Goal: Information Seeking & Learning: Find specific fact

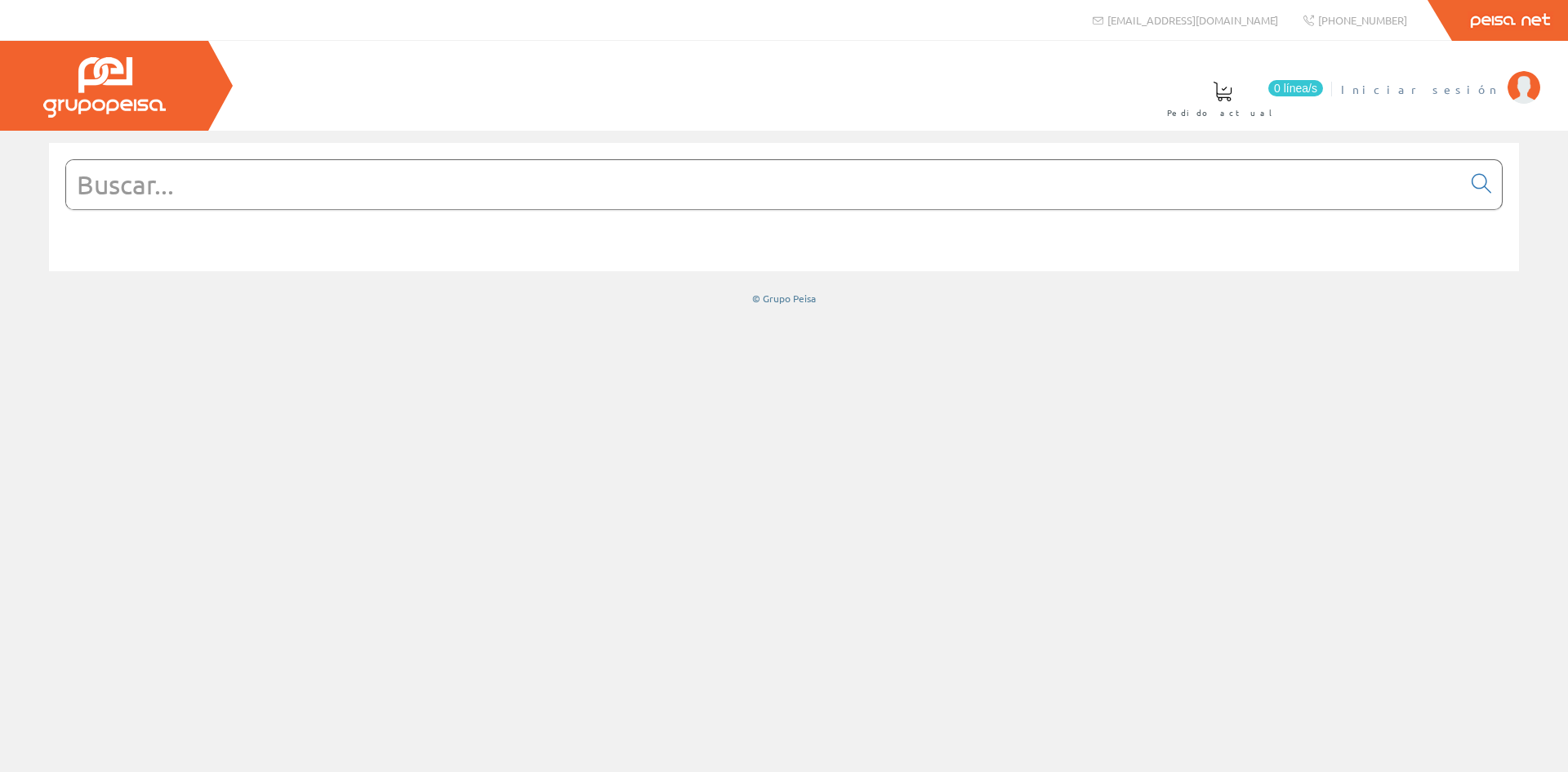
click at [1484, 88] on span "Iniciar sesión" at bounding box center [1420, 88] width 159 height 16
click at [78, 179] on input "text" at bounding box center [764, 185] width 1396 height 49
paste input "LS1520KIPLWW"
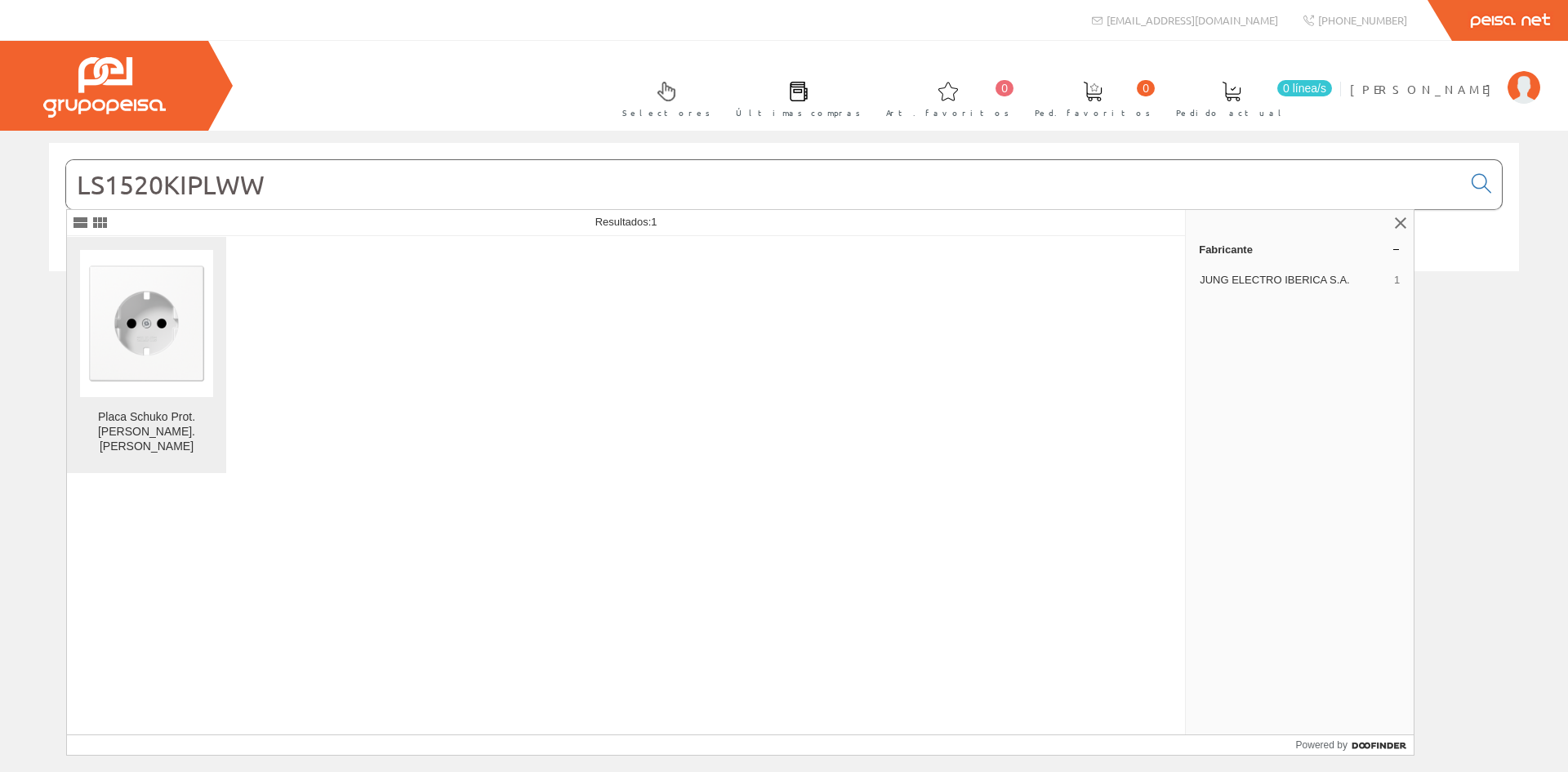
type input "LS1520KIPLWW"
click at [140, 340] on img at bounding box center [146, 323] width 133 height 133
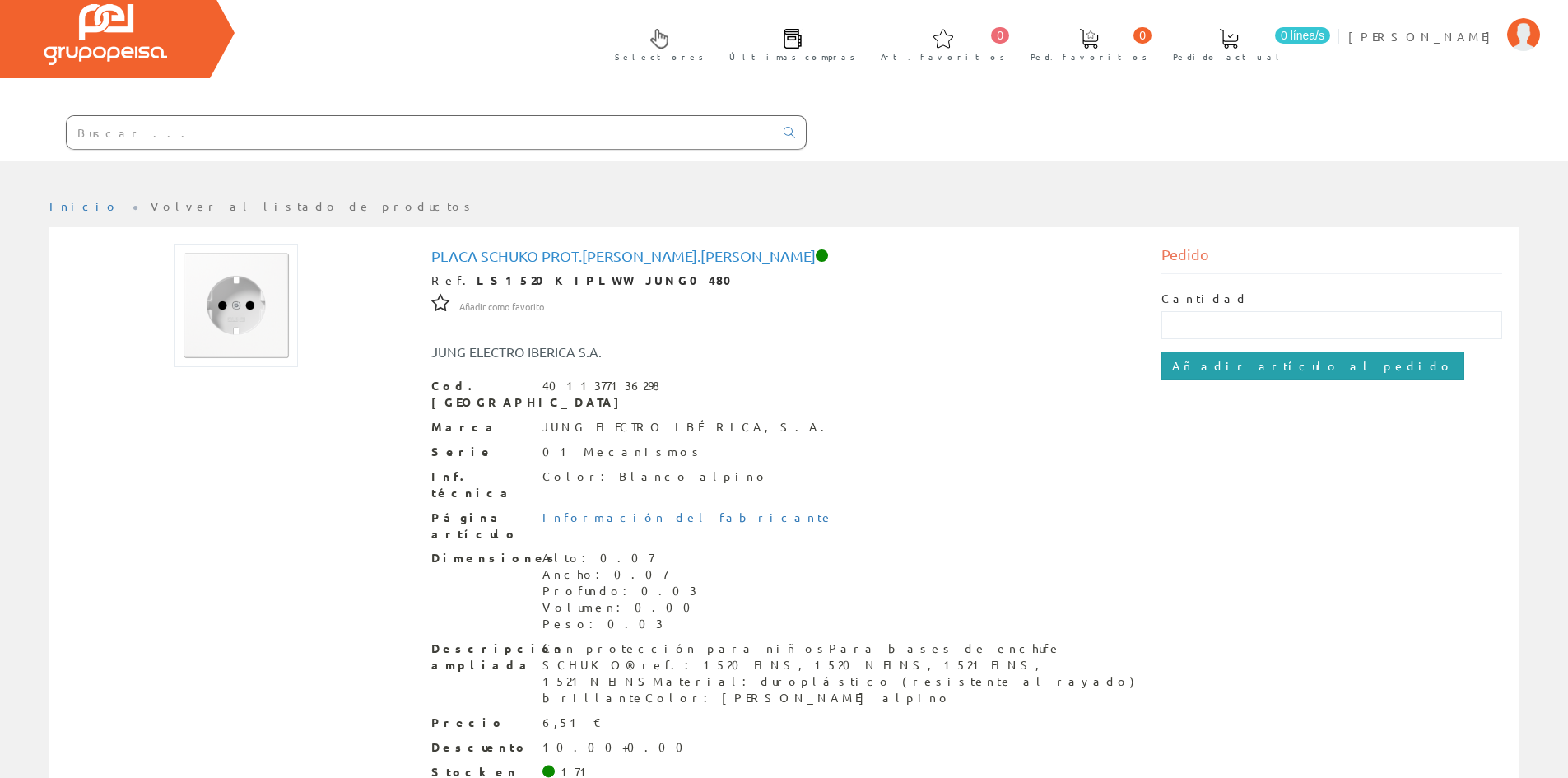
scroll to position [86, 0]
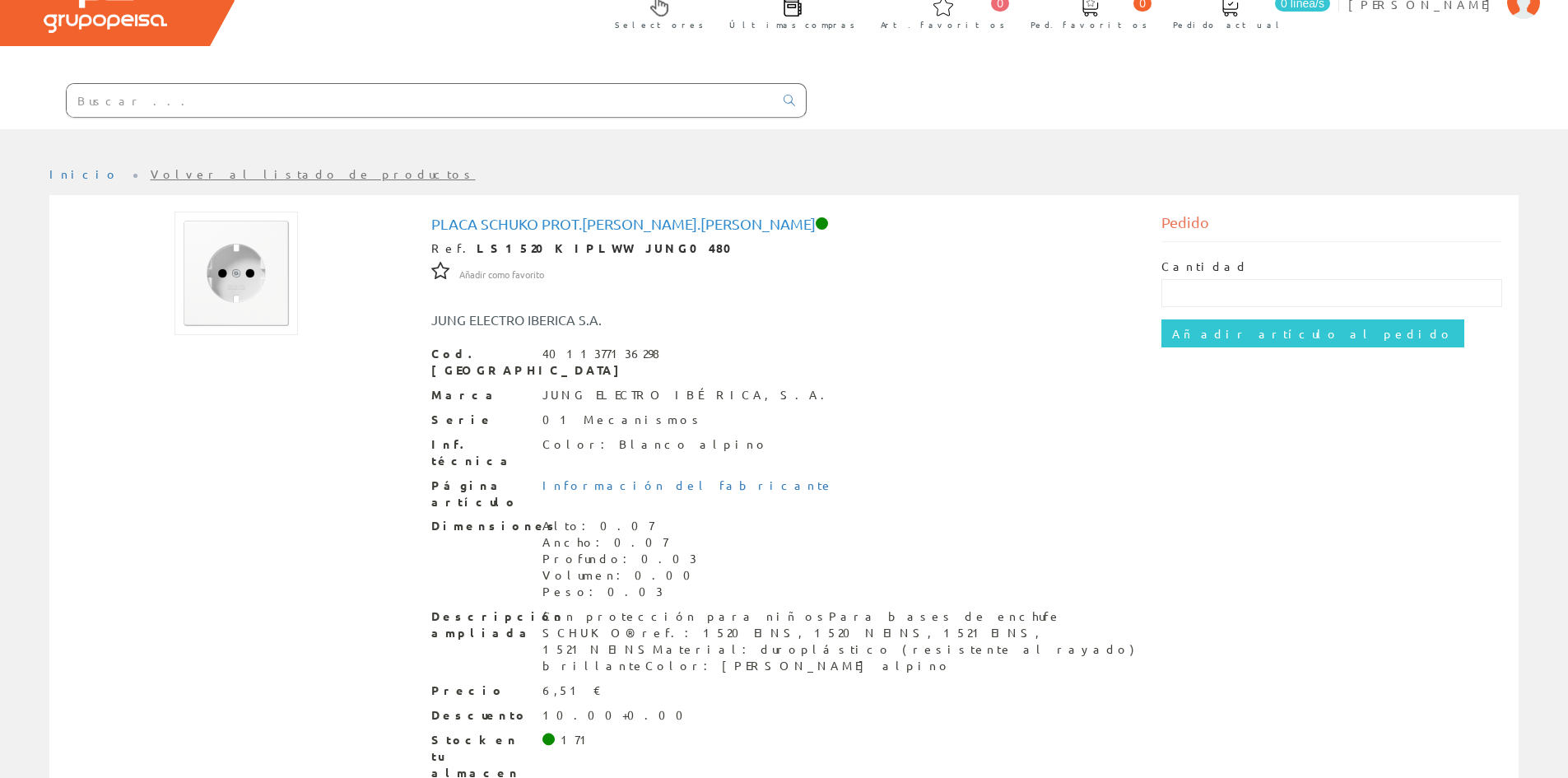
click at [245, 294] on img at bounding box center [236, 273] width 123 height 123
click at [252, 276] on img at bounding box center [236, 273] width 123 height 123
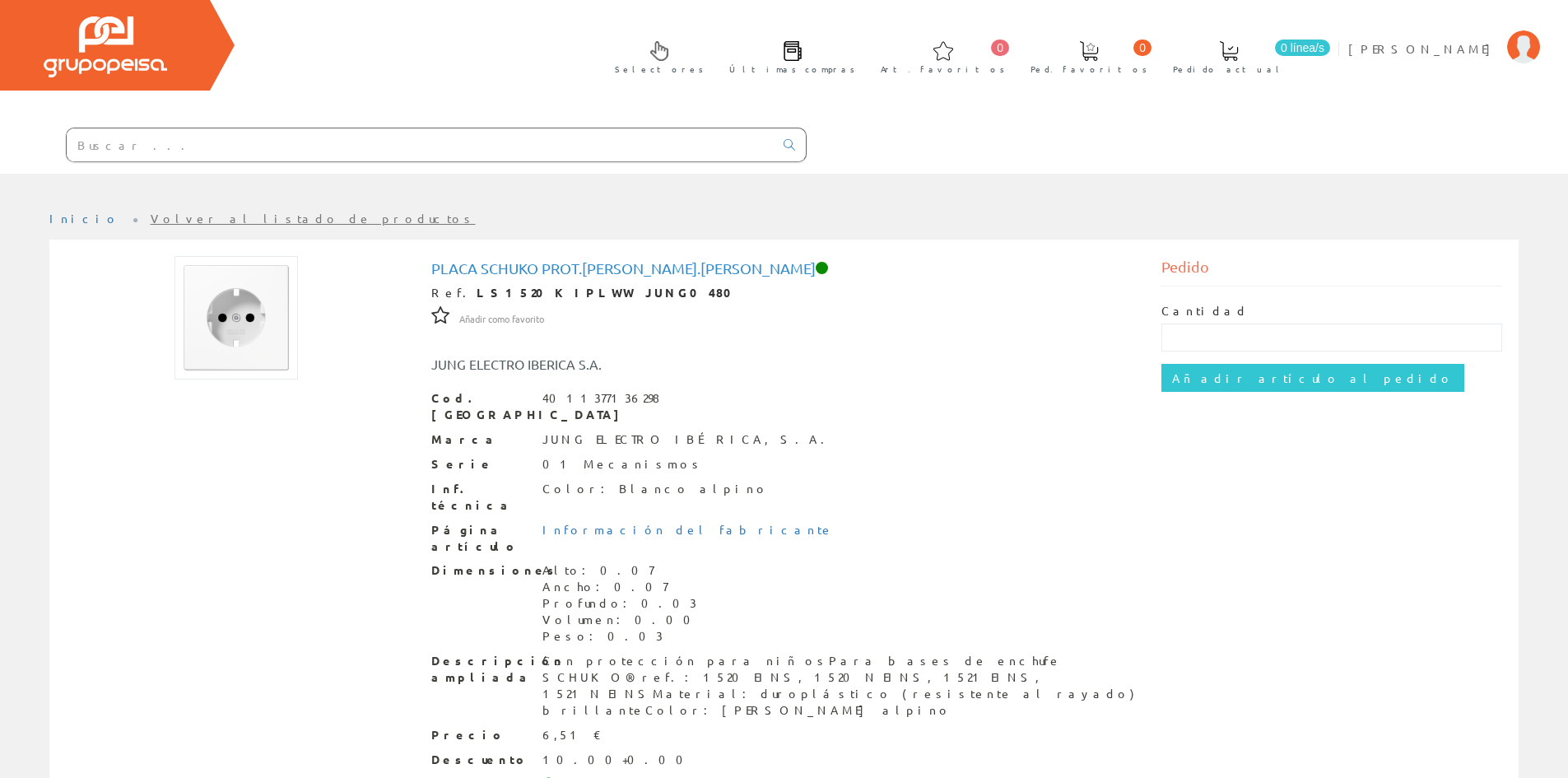
scroll to position [0, 0]
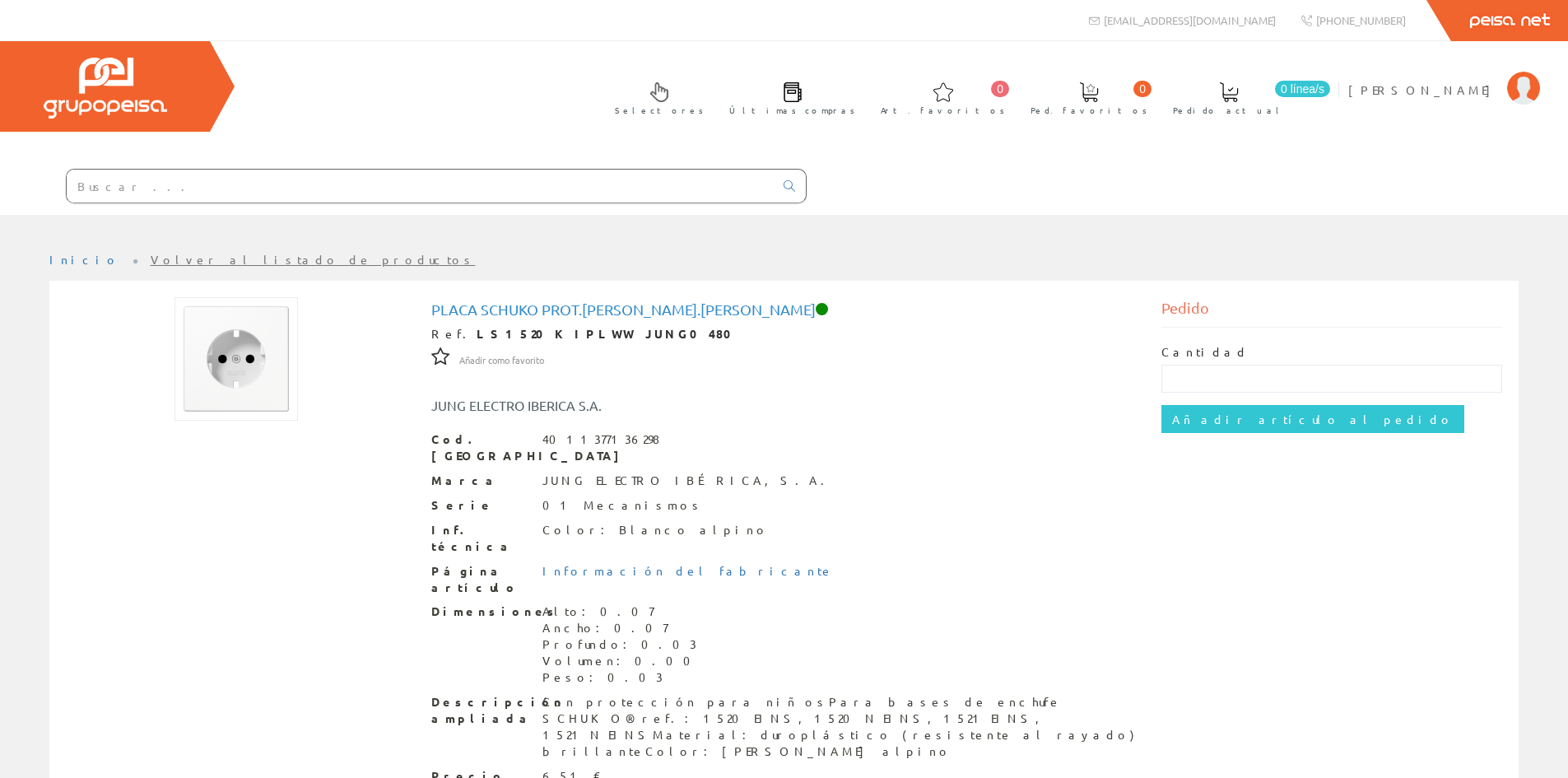
click at [243, 347] on img at bounding box center [236, 359] width 123 height 123
click at [192, 369] on img at bounding box center [236, 359] width 123 height 123
click at [301, 333] on div at bounding box center [236, 359] width 340 height 123
click at [290, 328] on img at bounding box center [236, 359] width 123 height 123
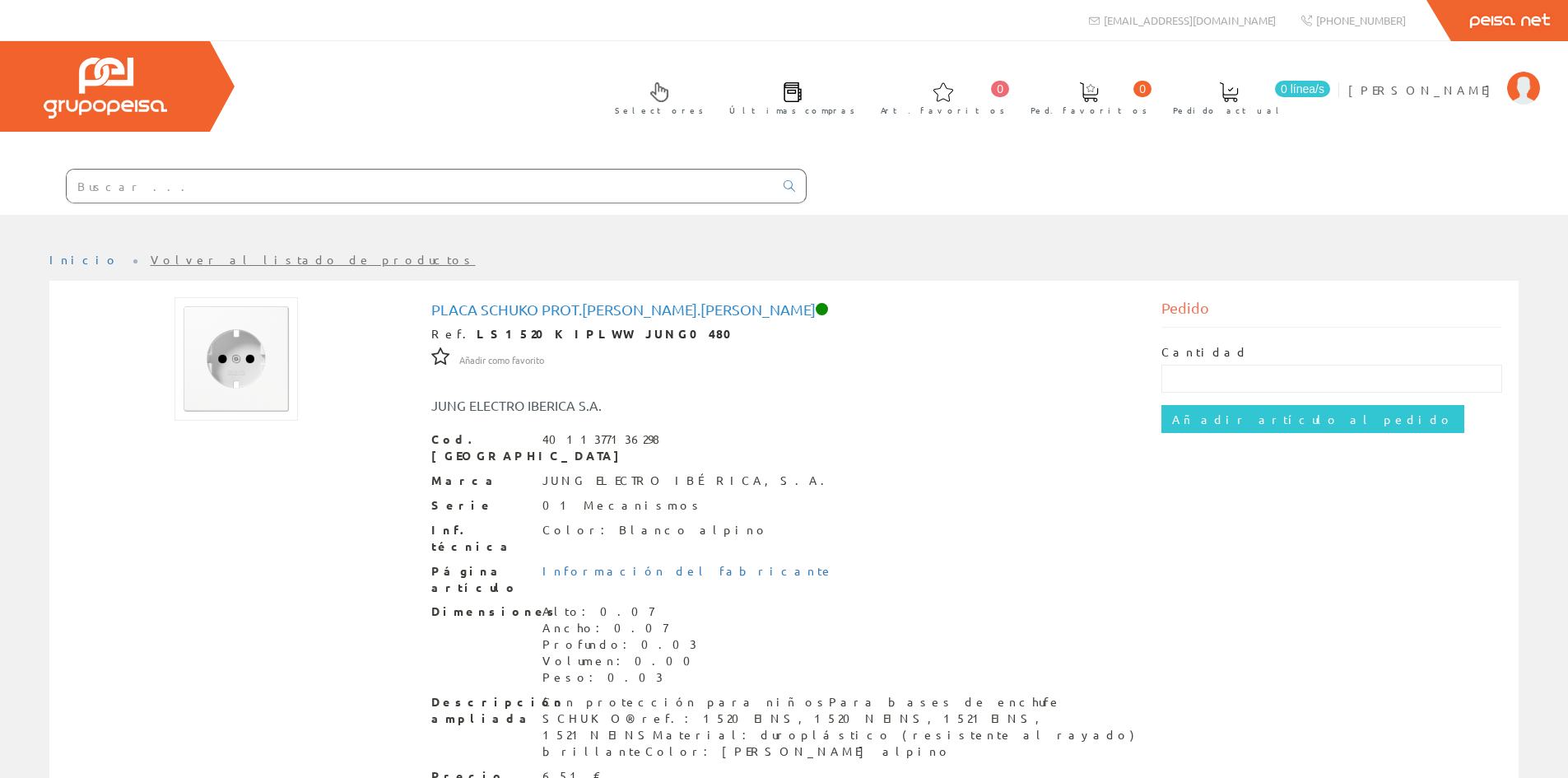
click at [289, 328] on img at bounding box center [236, 359] width 123 height 123
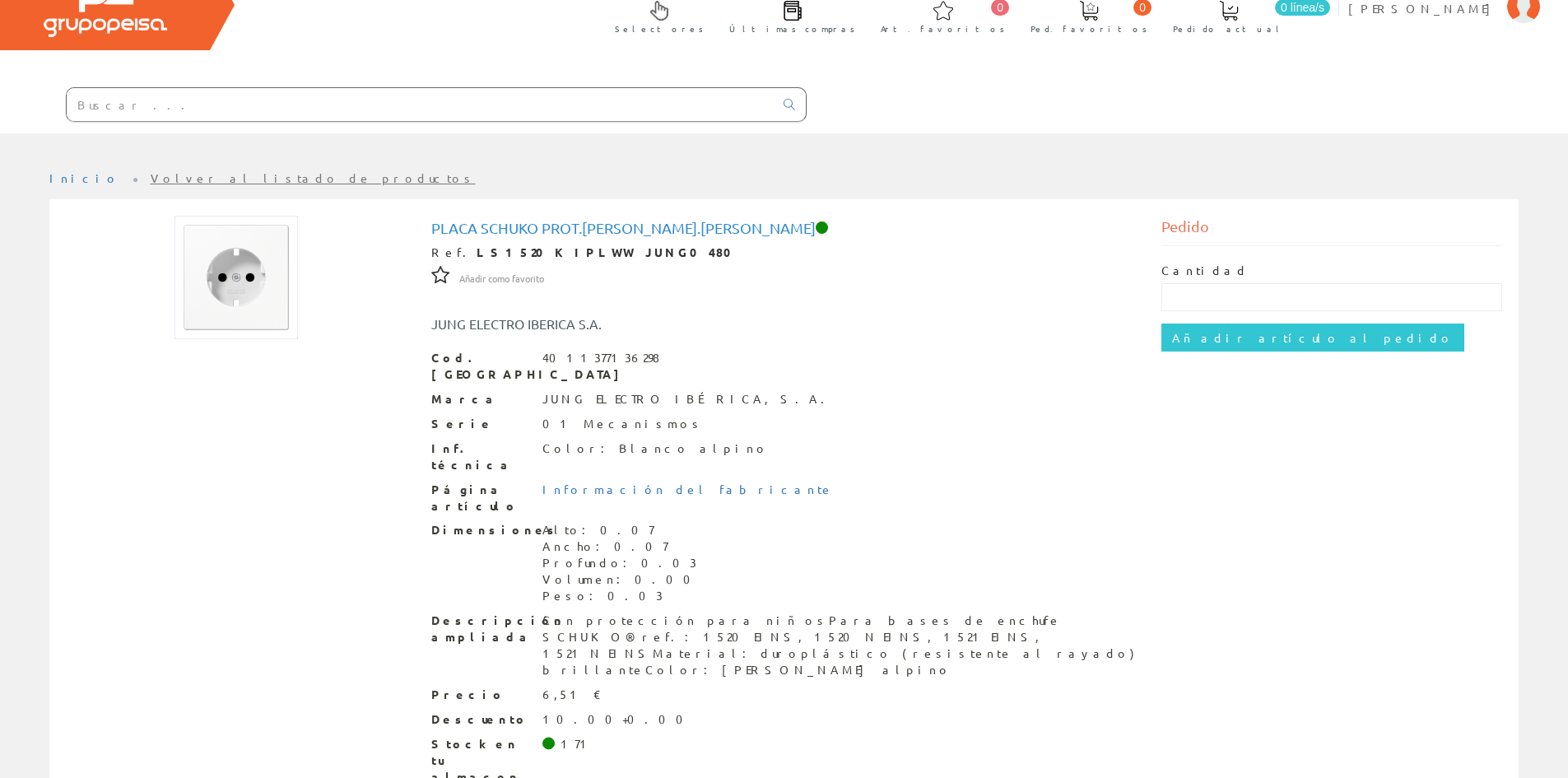
scroll to position [82, 0]
click at [218, 284] on img at bounding box center [236, 276] width 123 height 123
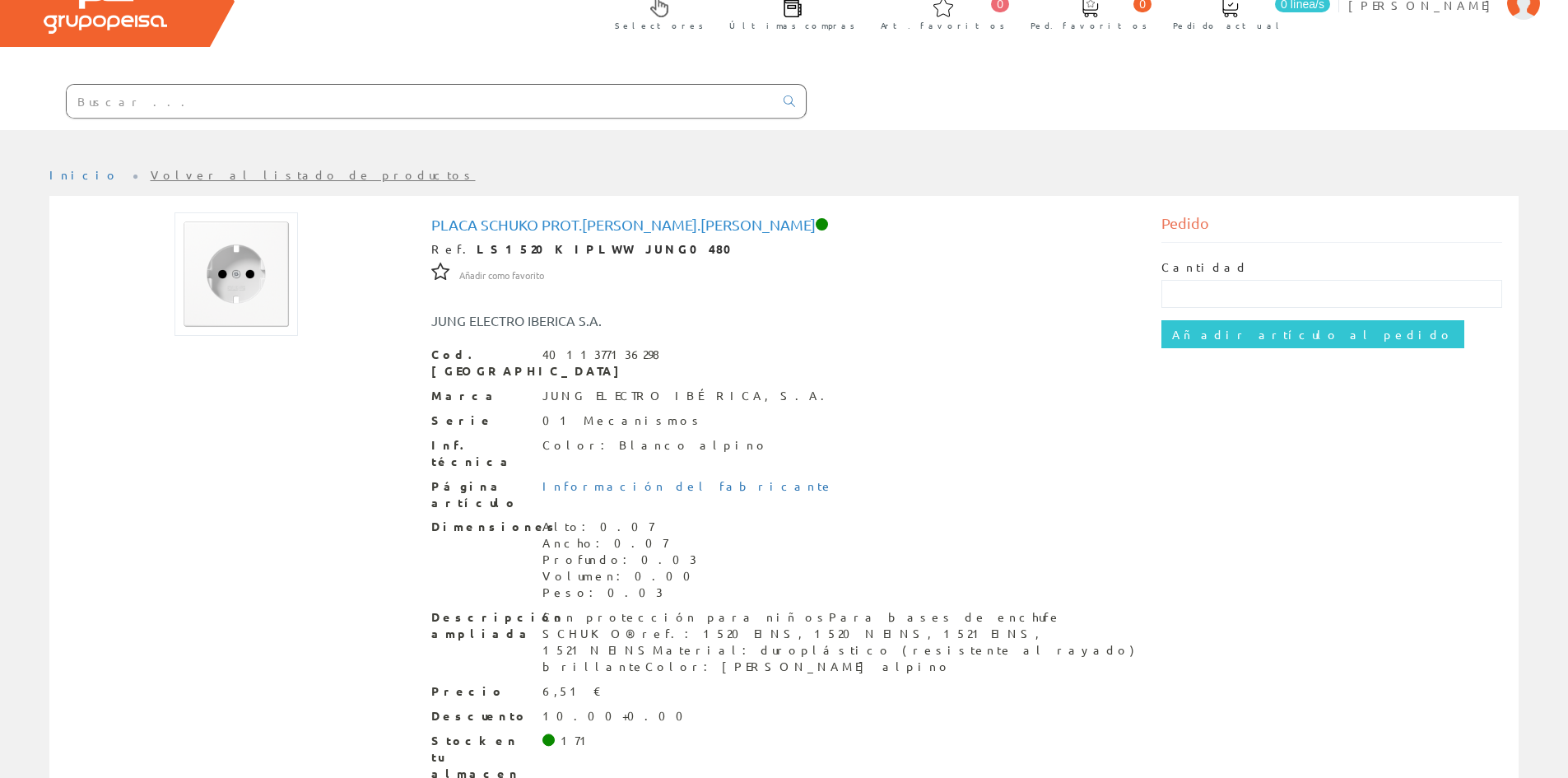
scroll to position [86, 0]
click at [216, 97] on input "text" at bounding box center [420, 100] width 707 height 33
paste input "531U"
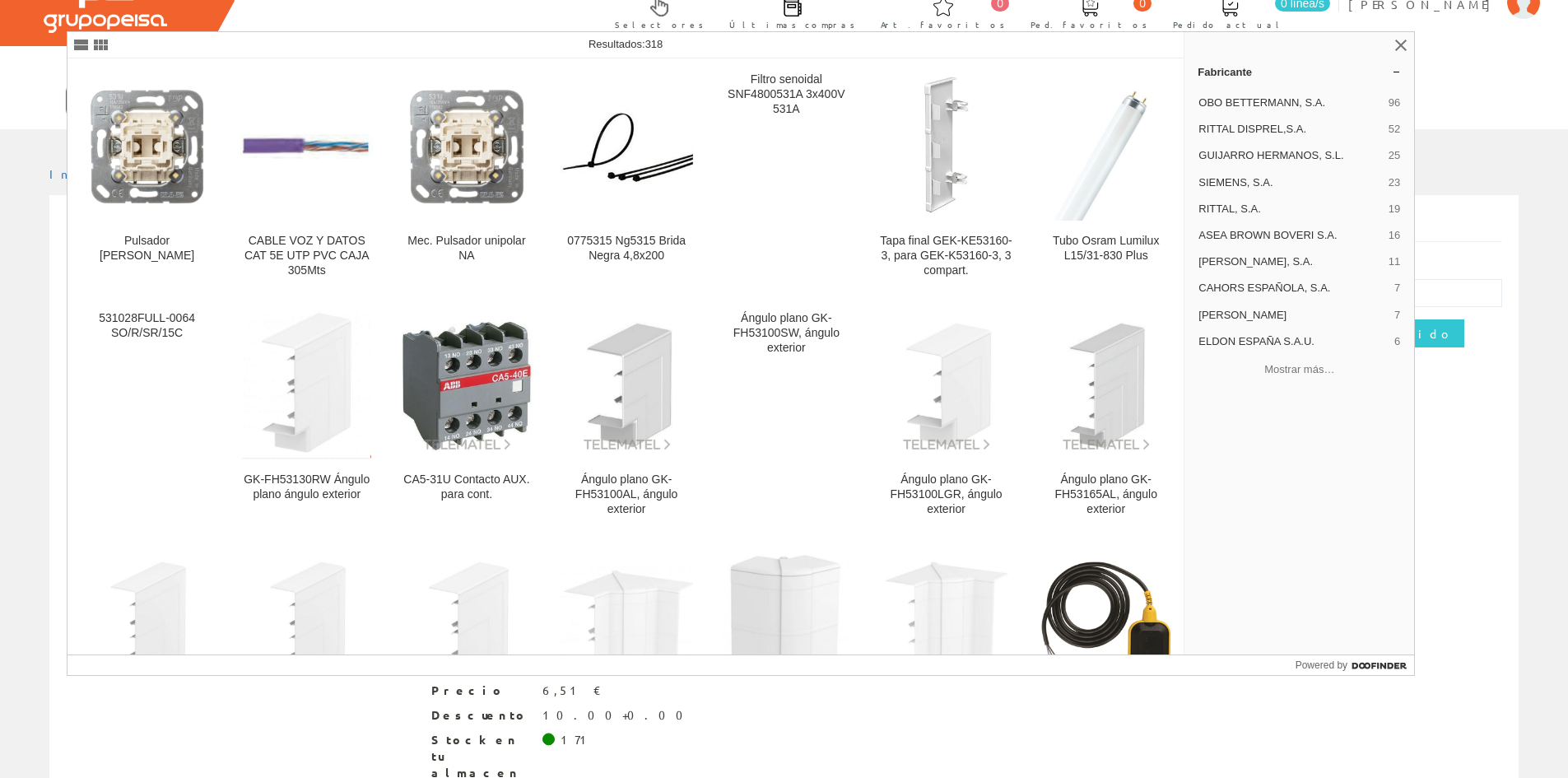
type input "531U"
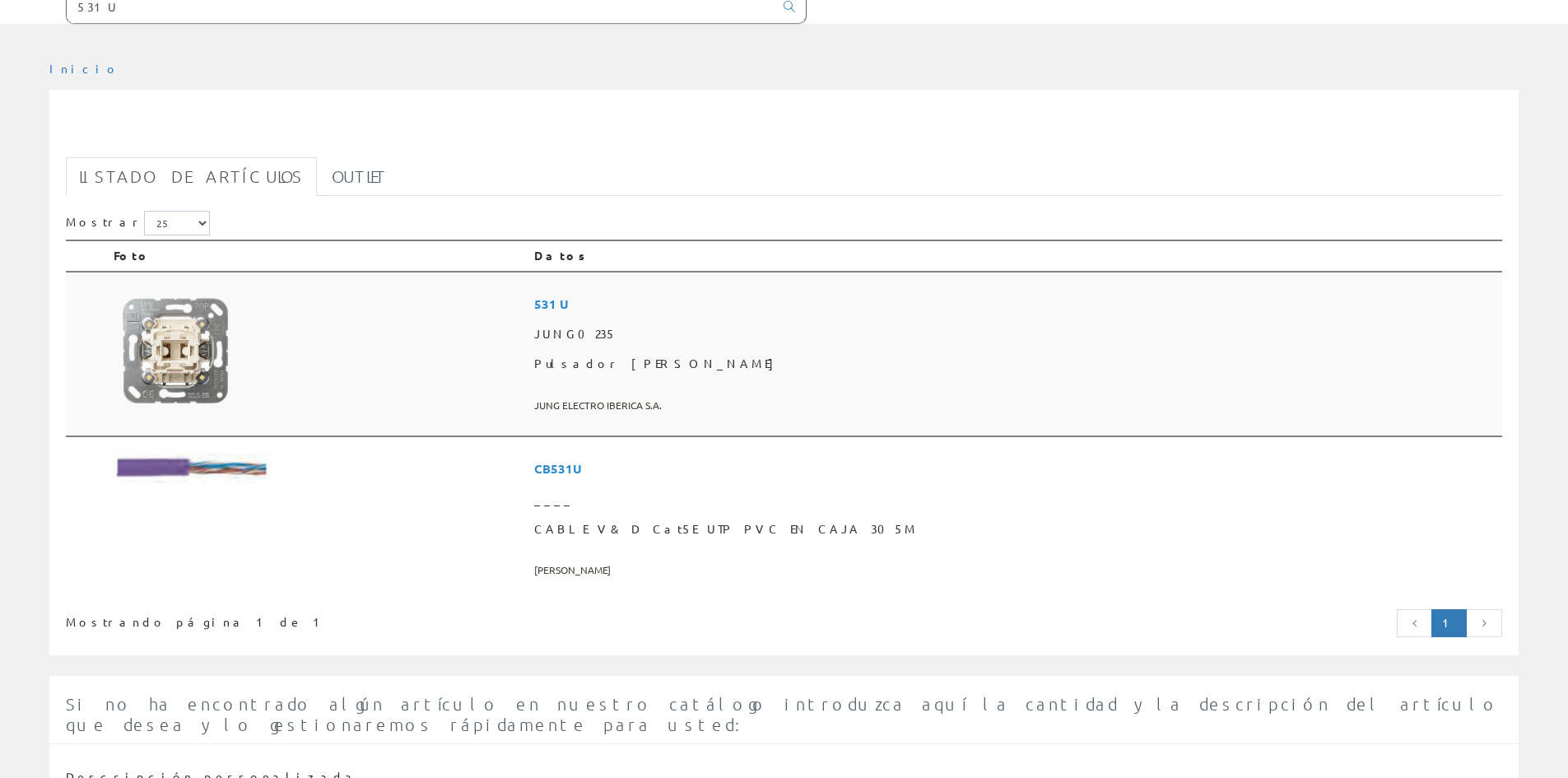
scroll to position [247, 0]
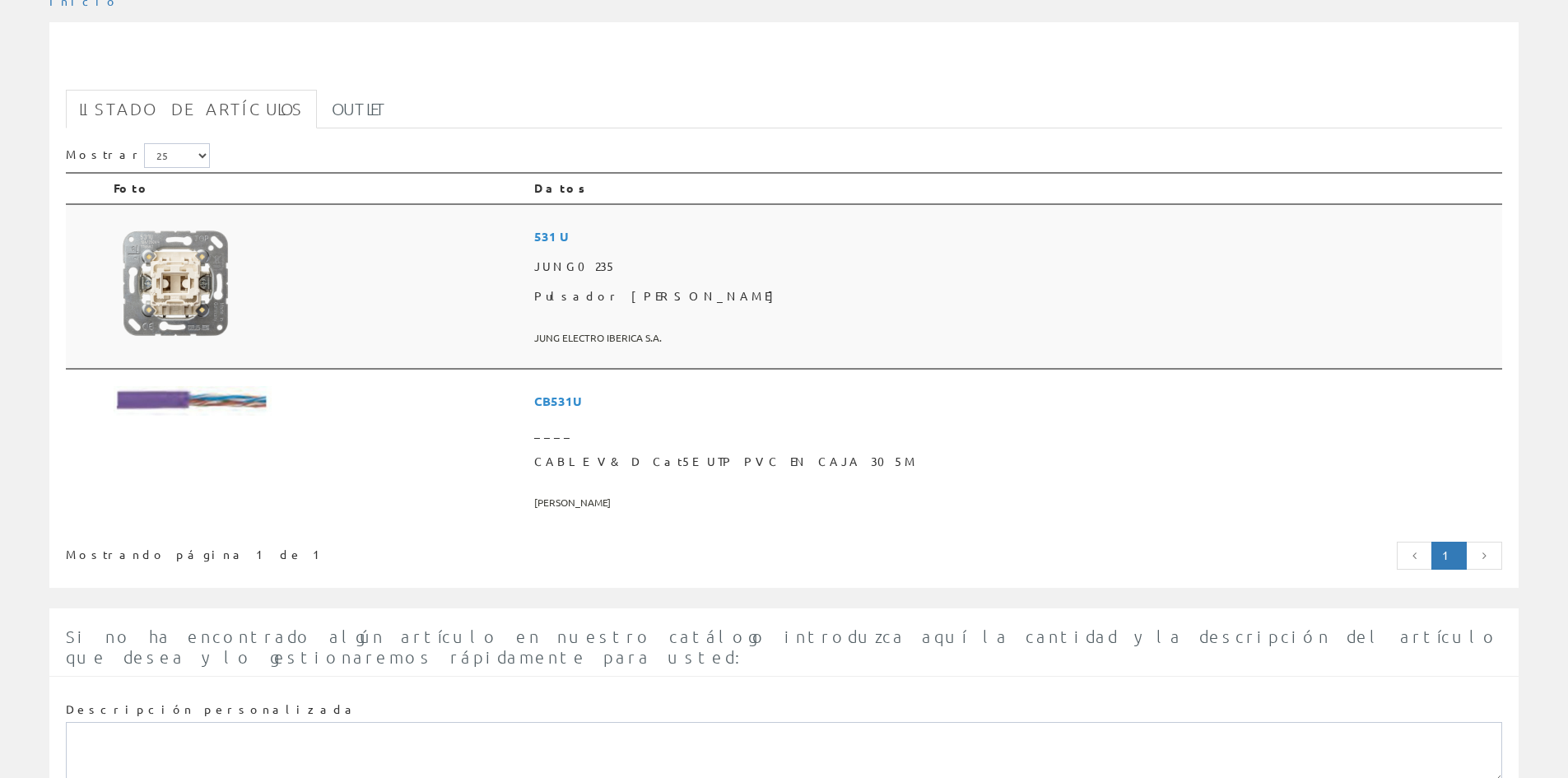
click at [216, 273] on img at bounding box center [175, 283] width 123 height 123
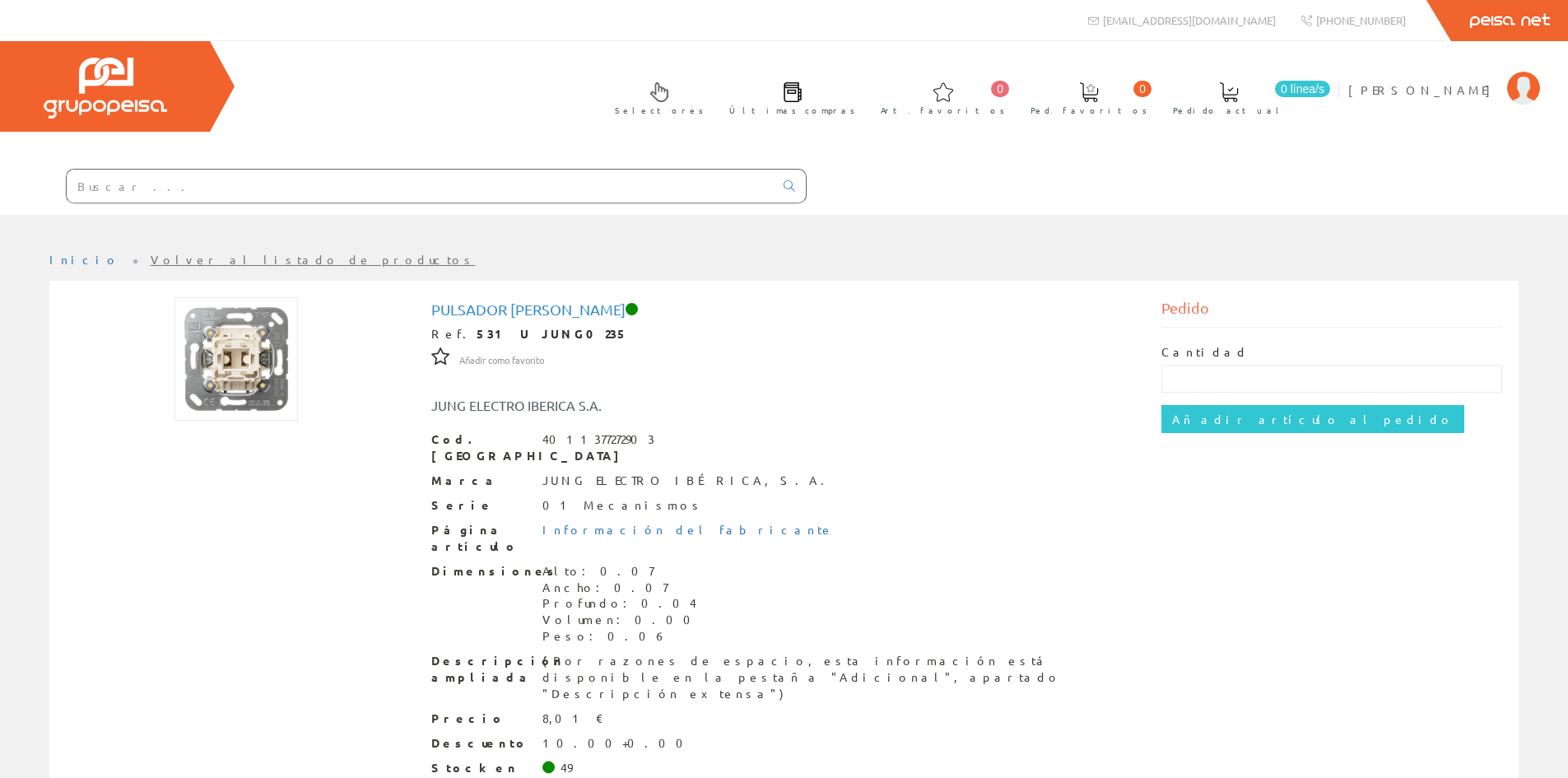
click at [140, 185] on input "text" at bounding box center [420, 186] width 707 height 33
paste input "539VU"
type input "539VU"
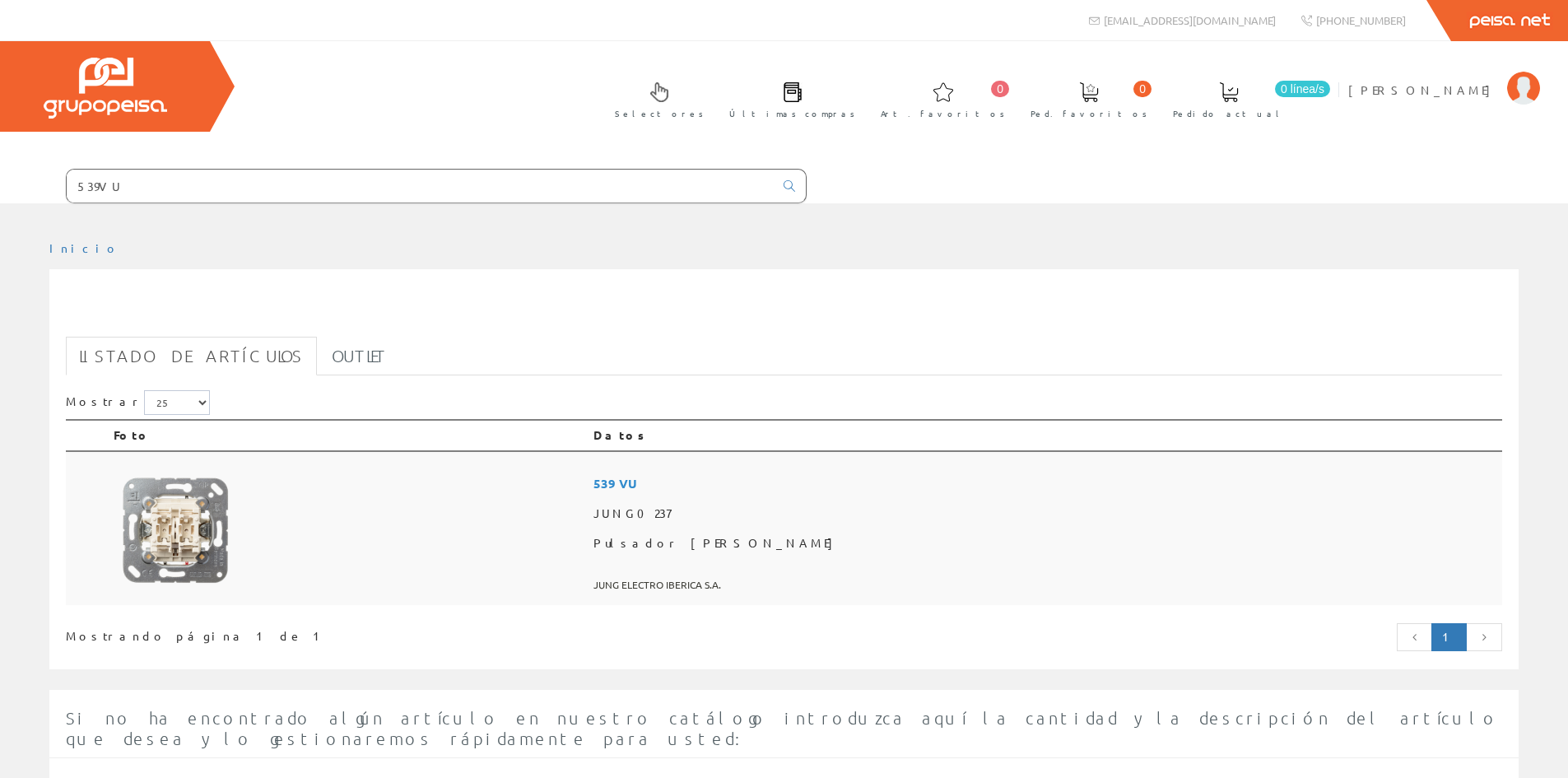
click at [207, 526] on img at bounding box center [175, 530] width 123 height 123
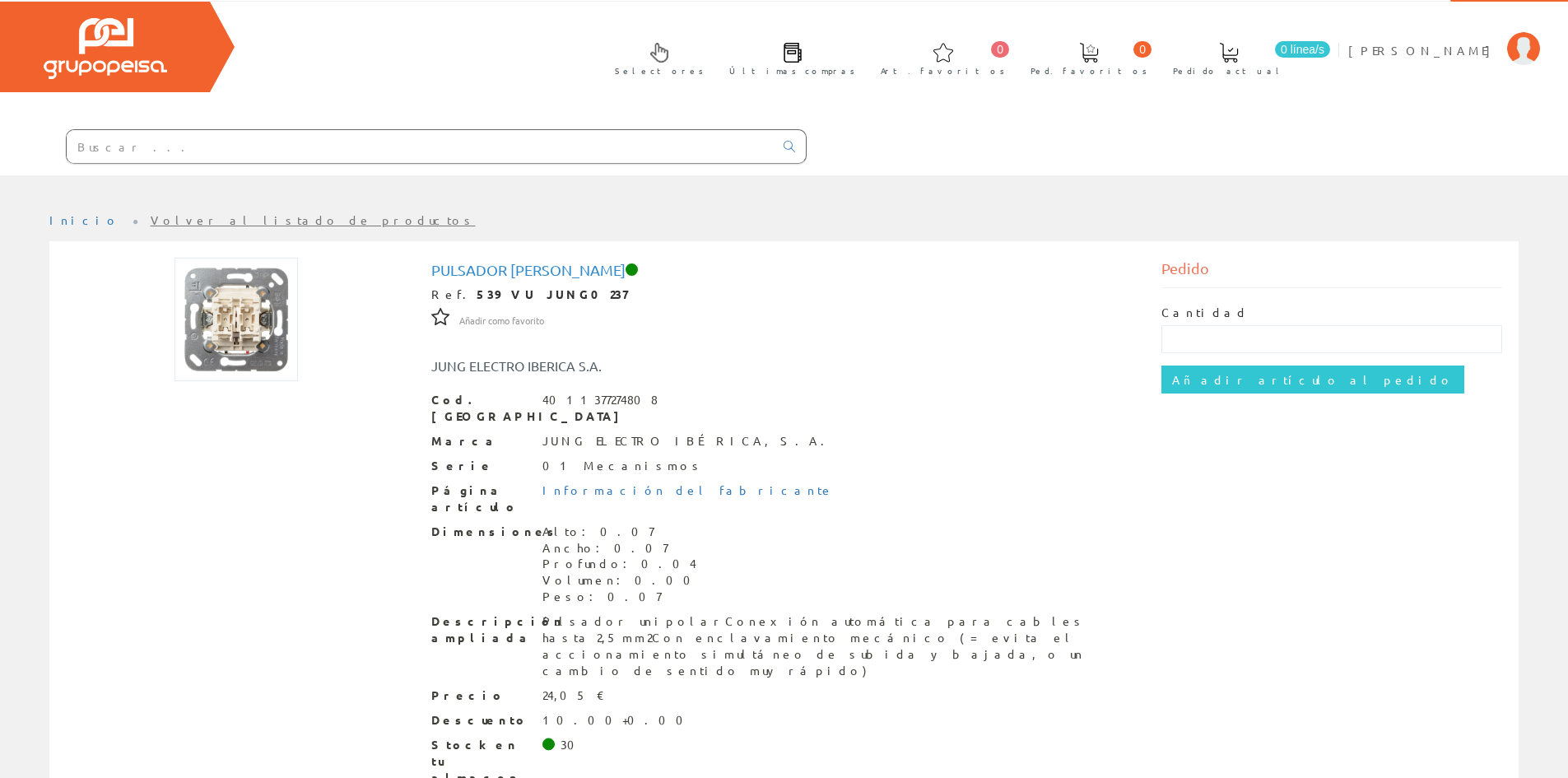
scroll to position [61, 0]
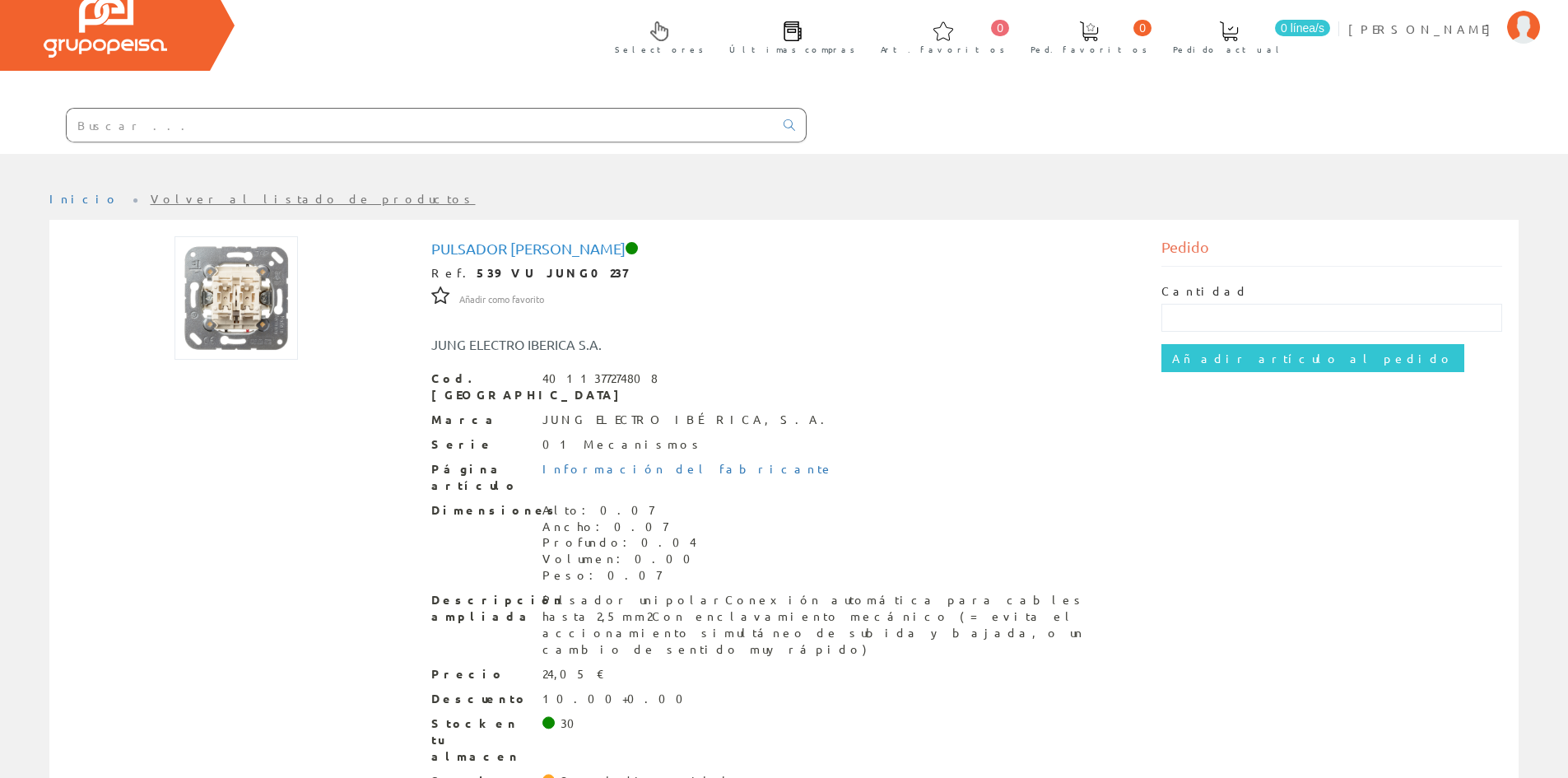
click at [149, 129] on input "text" at bounding box center [420, 125] width 707 height 33
paste input "LS995PWW"
type input "LS995PWW"
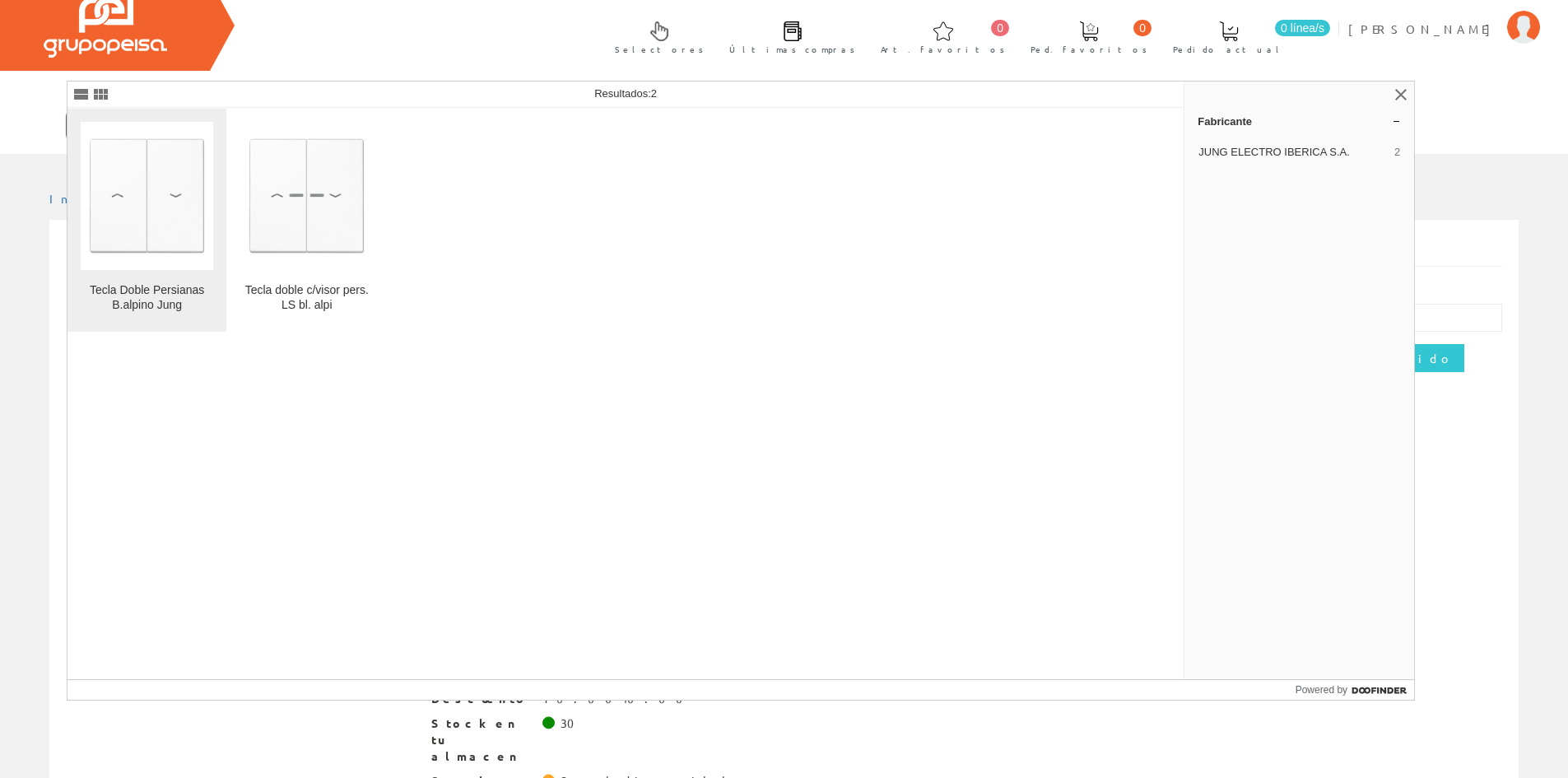
click at [152, 187] on img at bounding box center [146, 195] width 133 height 133
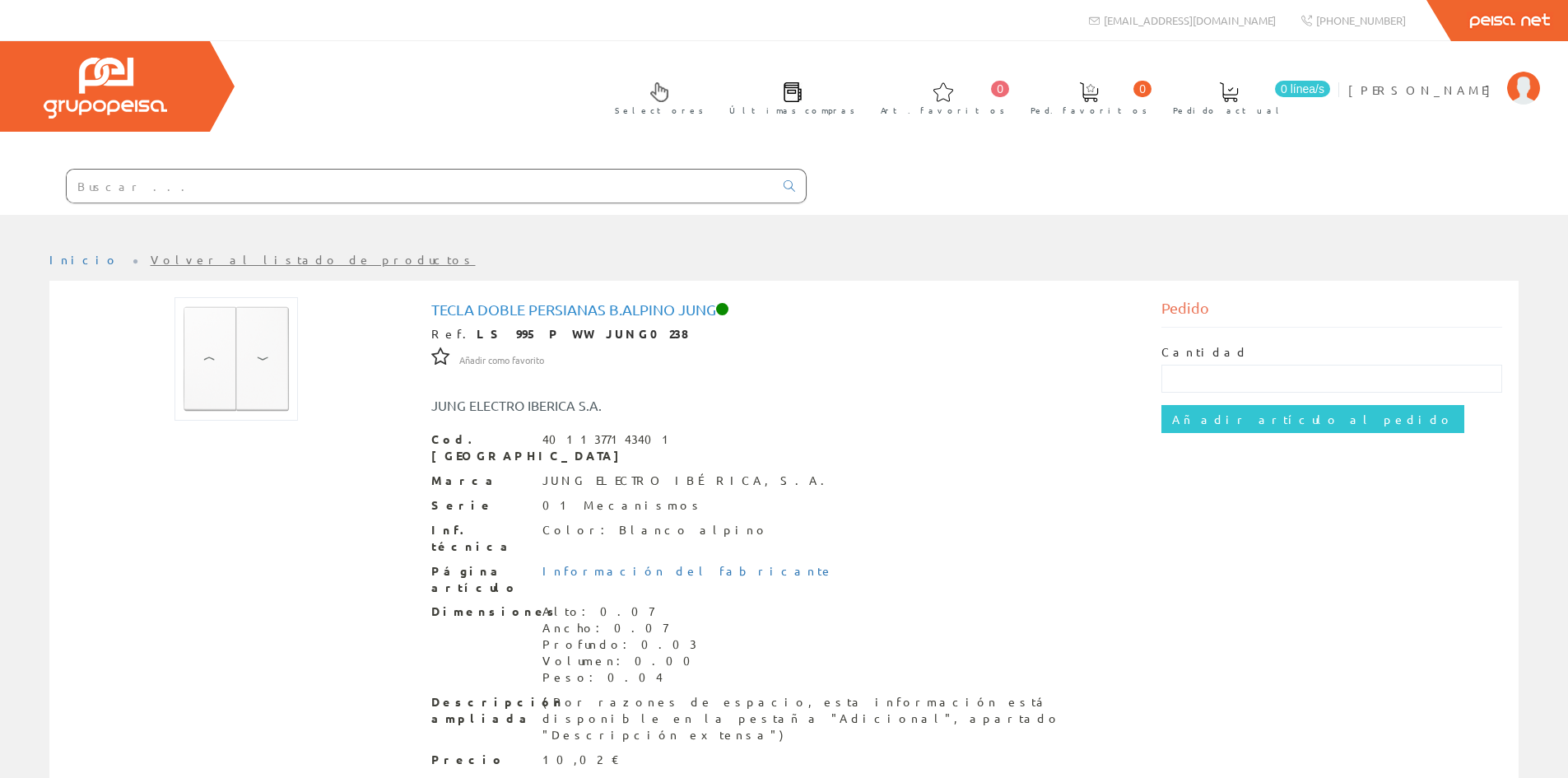
paste input "7686215"
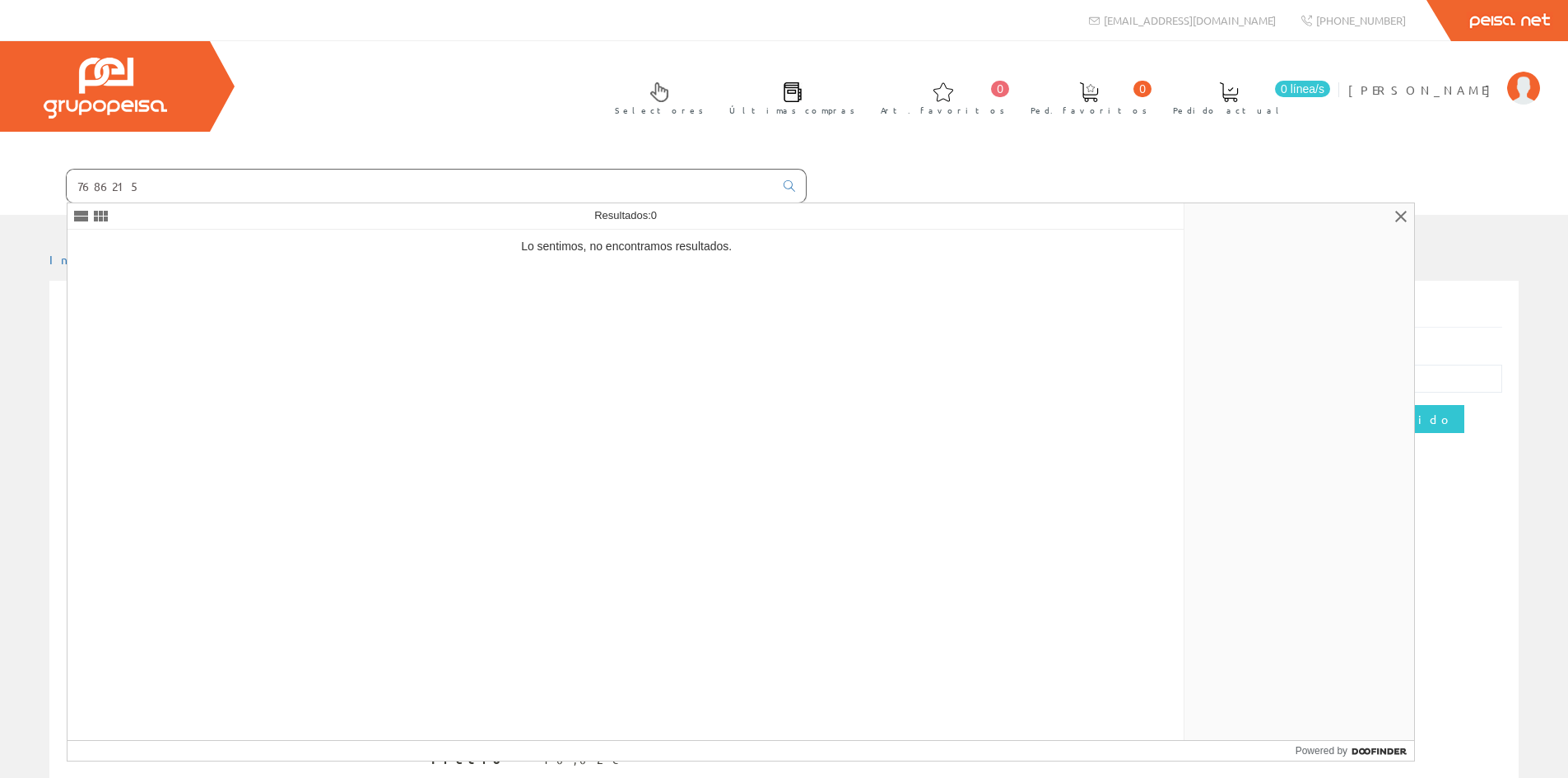
type input "7686215"
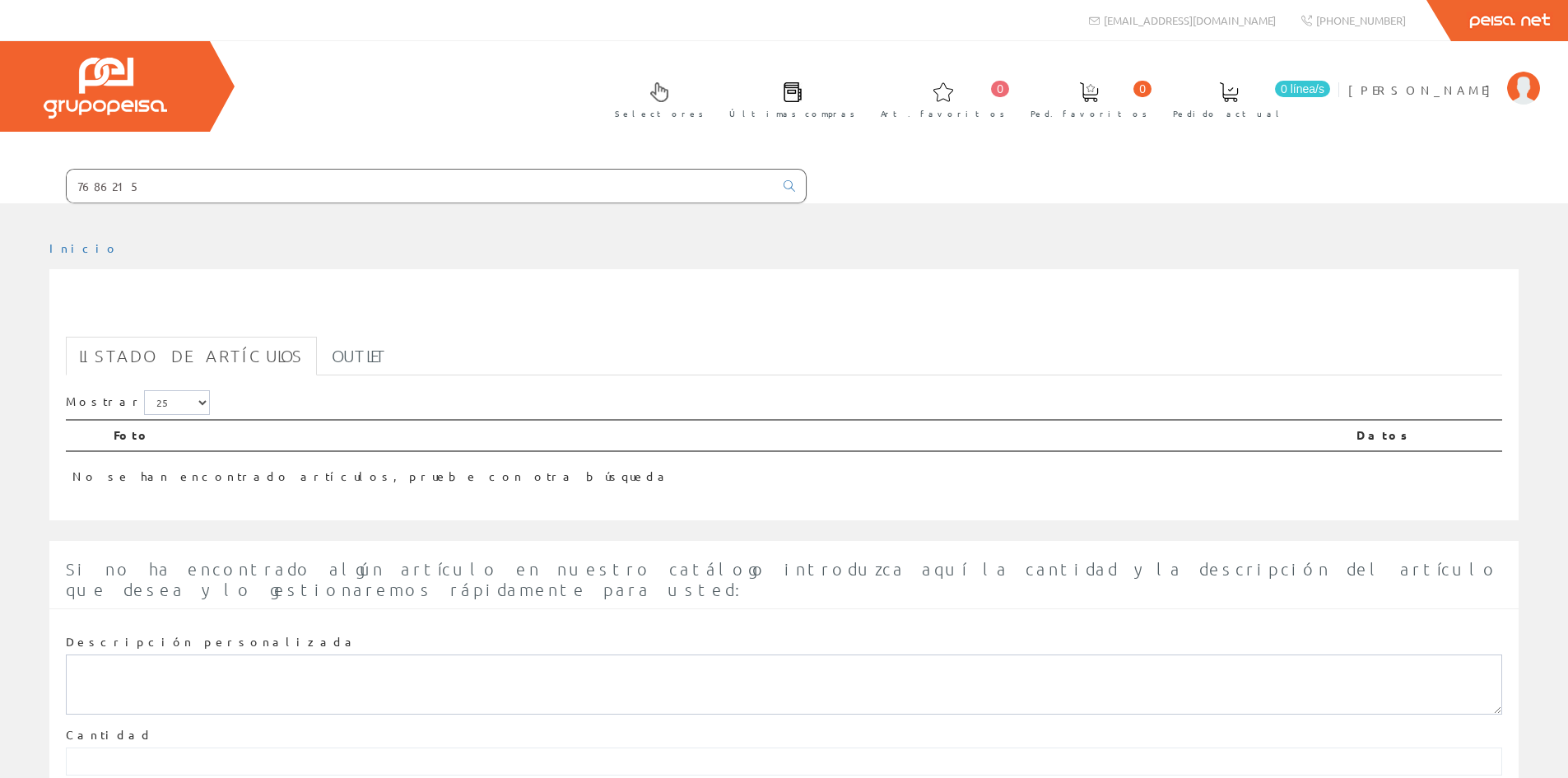
click at [269, 199] on input "7686215" at bounding box center [420, 186] width 707 height 33
drag, startPoint x: 269, startPoint y: 199, endPoint x: -143, endPoint y: 162, distance: 413.7
click at [0, 162] on html "7686215 info@peisa.com 0 0" at bounding box center [784, 389] width 1568 height 778
paste input "BASE FAGOR BSD-215-N"
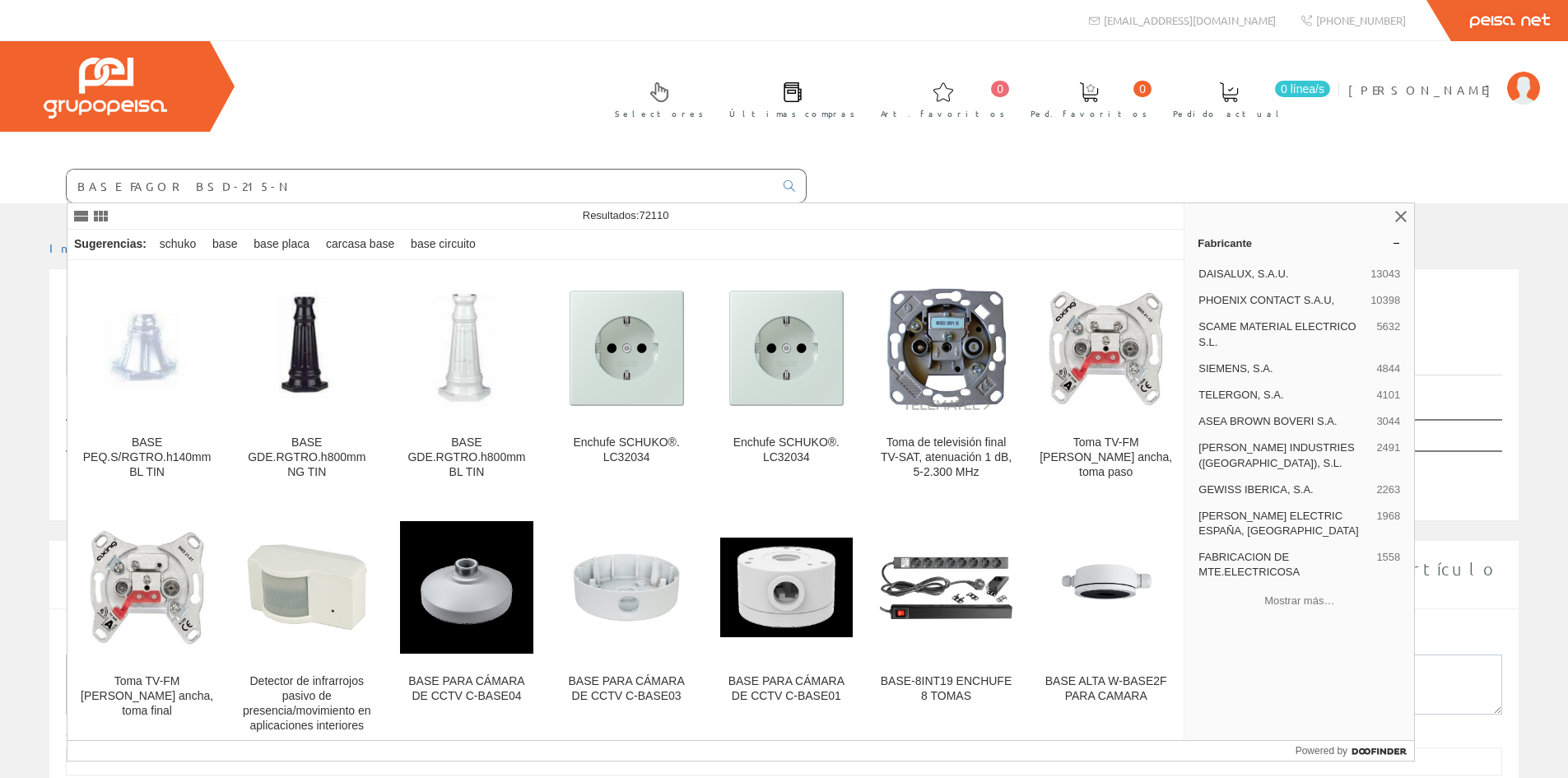
type input "BASE FAGOR BSD-215-N"
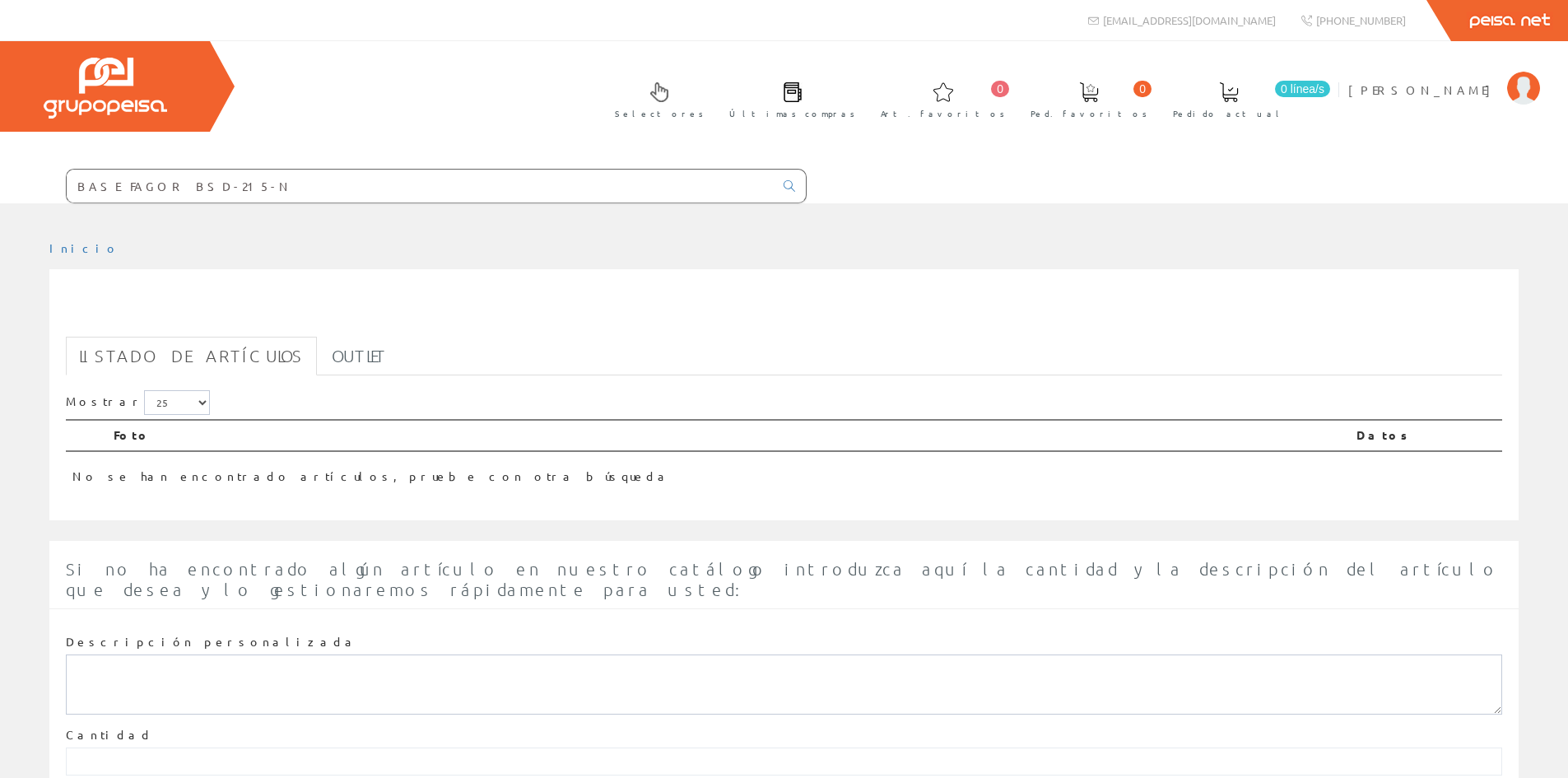
click at [216, 187] on input "BASE FAGOR BSD-215-N" at bounding box center [420, 186] width 707 height 33
click at [80, 193] on input "BASE FAGOR BSD-215-N" at bounding box center [420, 186] width 707 height 33
drag, startPoint x: 226, startPoint y: 187, endPoint x: -487, endPoint y: 170, distance: 713.2
click at [0, 170] on html "BASE FAGOR BSD-215-N 0 0" at bounding box center [784, 389] width 1568 height 778
paste input "LS990TVWW"
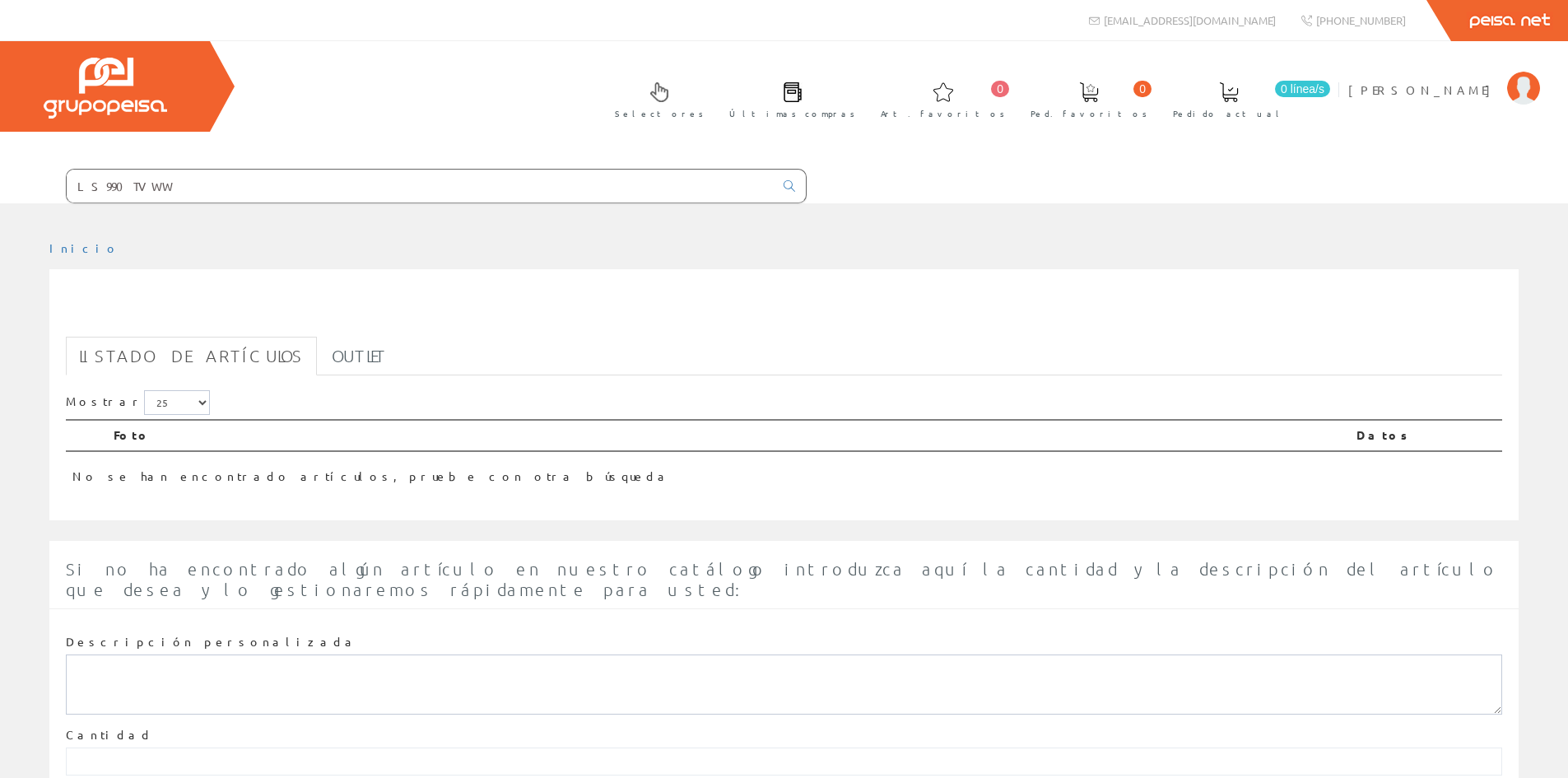
type input "LS990TVWW"
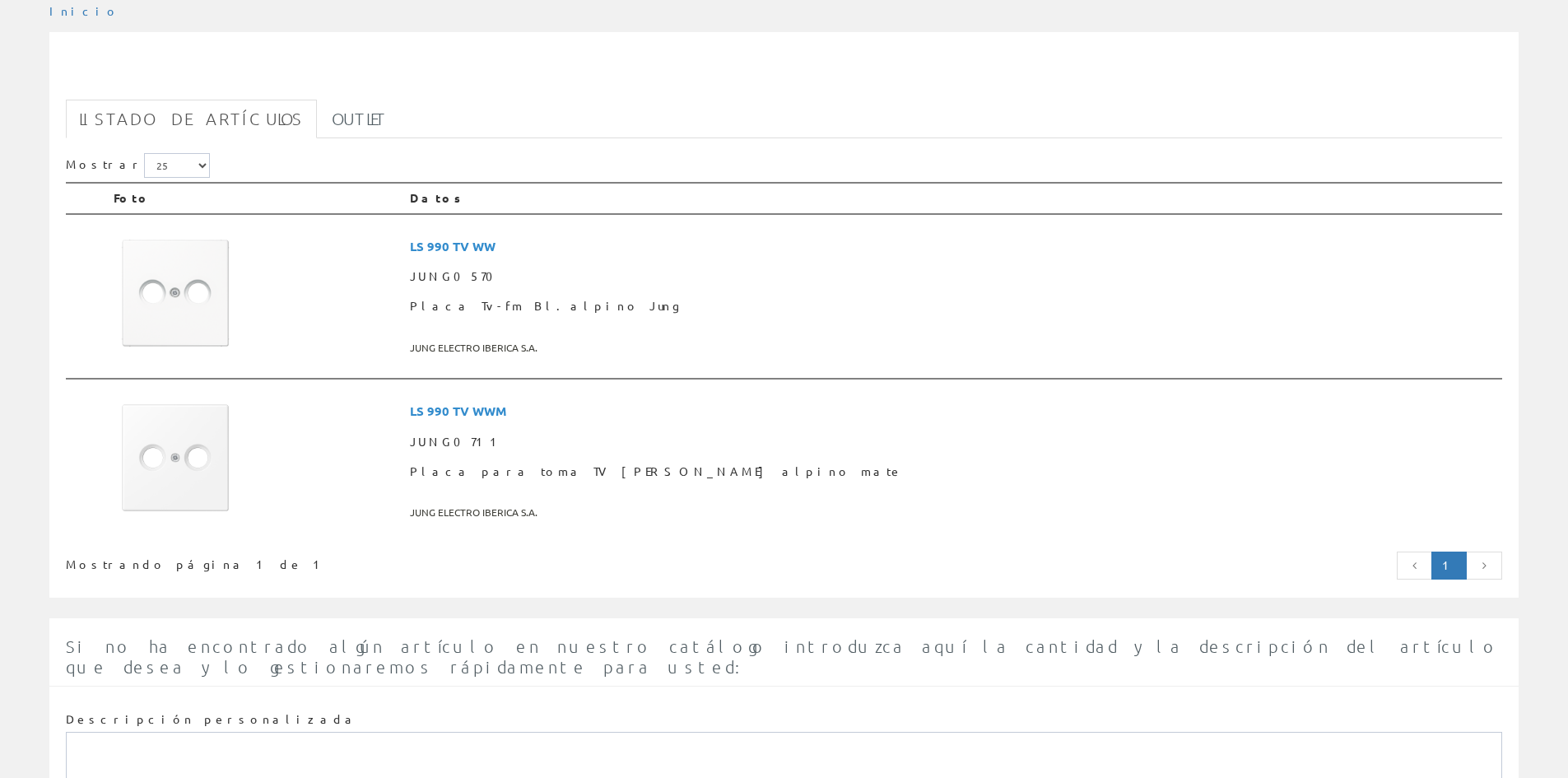
scroll to position [247, 0]
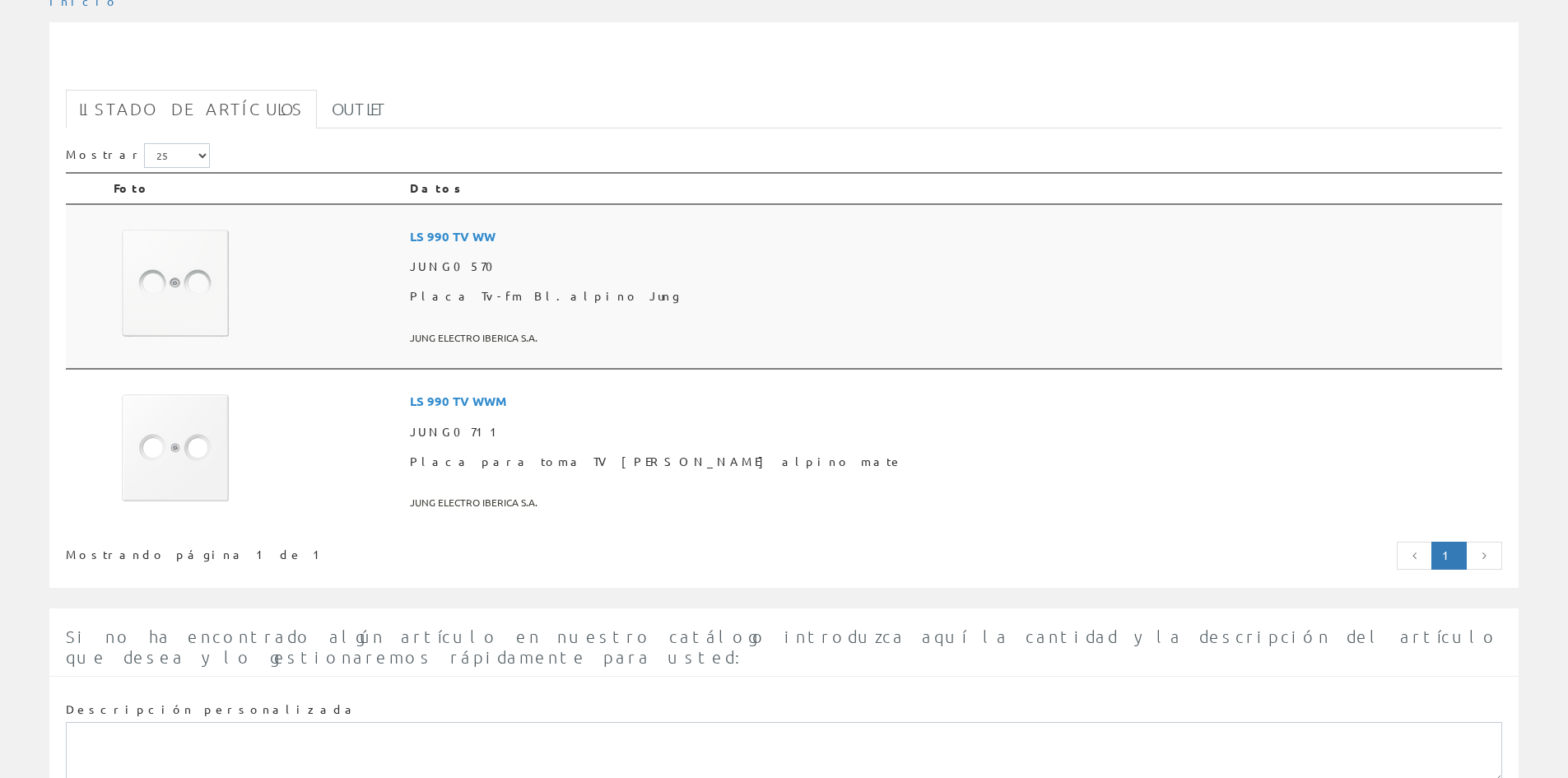
click at [125, 263] on img at bounding box center [175, 283] width 123 height 123
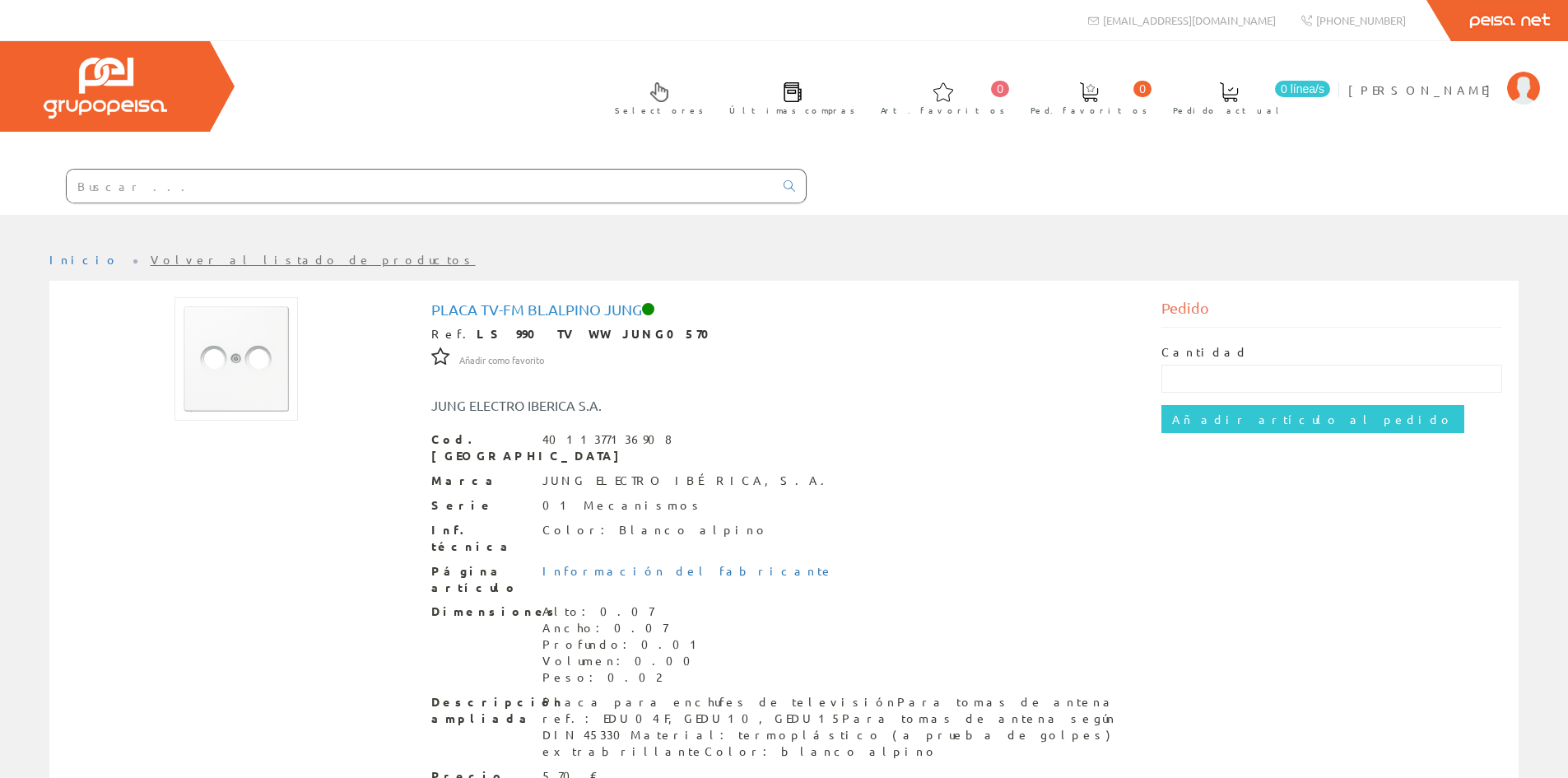
click at [373, 167] on div at bounding box center [403, 187] width 807 height 56
click at [363, 176] on input "text" at bounding box center [420, 186] width 707 height 33
paste input "UAE8UPOK6"
type input "UAE8UPOK6"
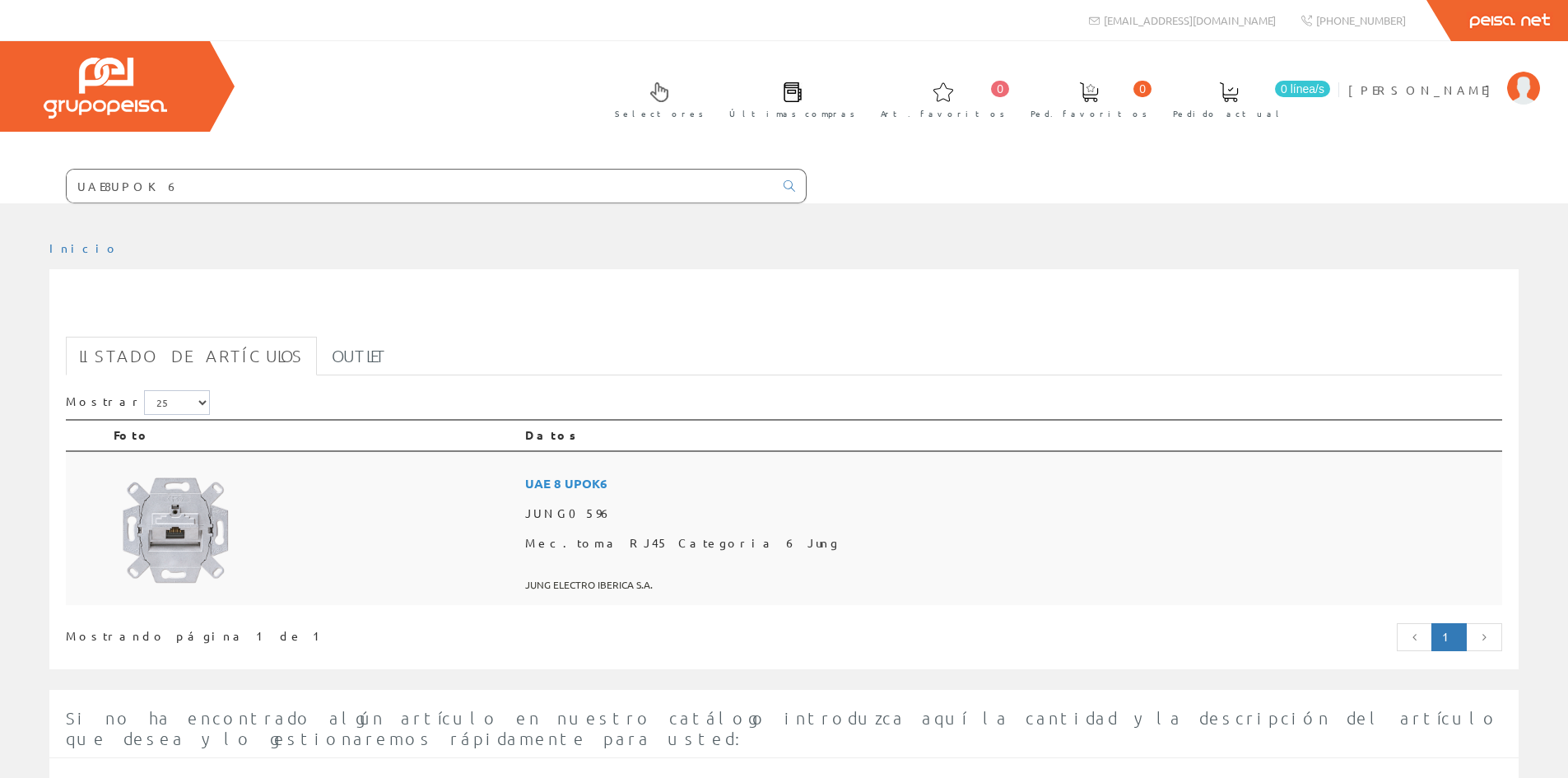
click at [752, 490] on span "UAE 8 UPOK6" at bounding box center [1010, 484] width 970 height 31
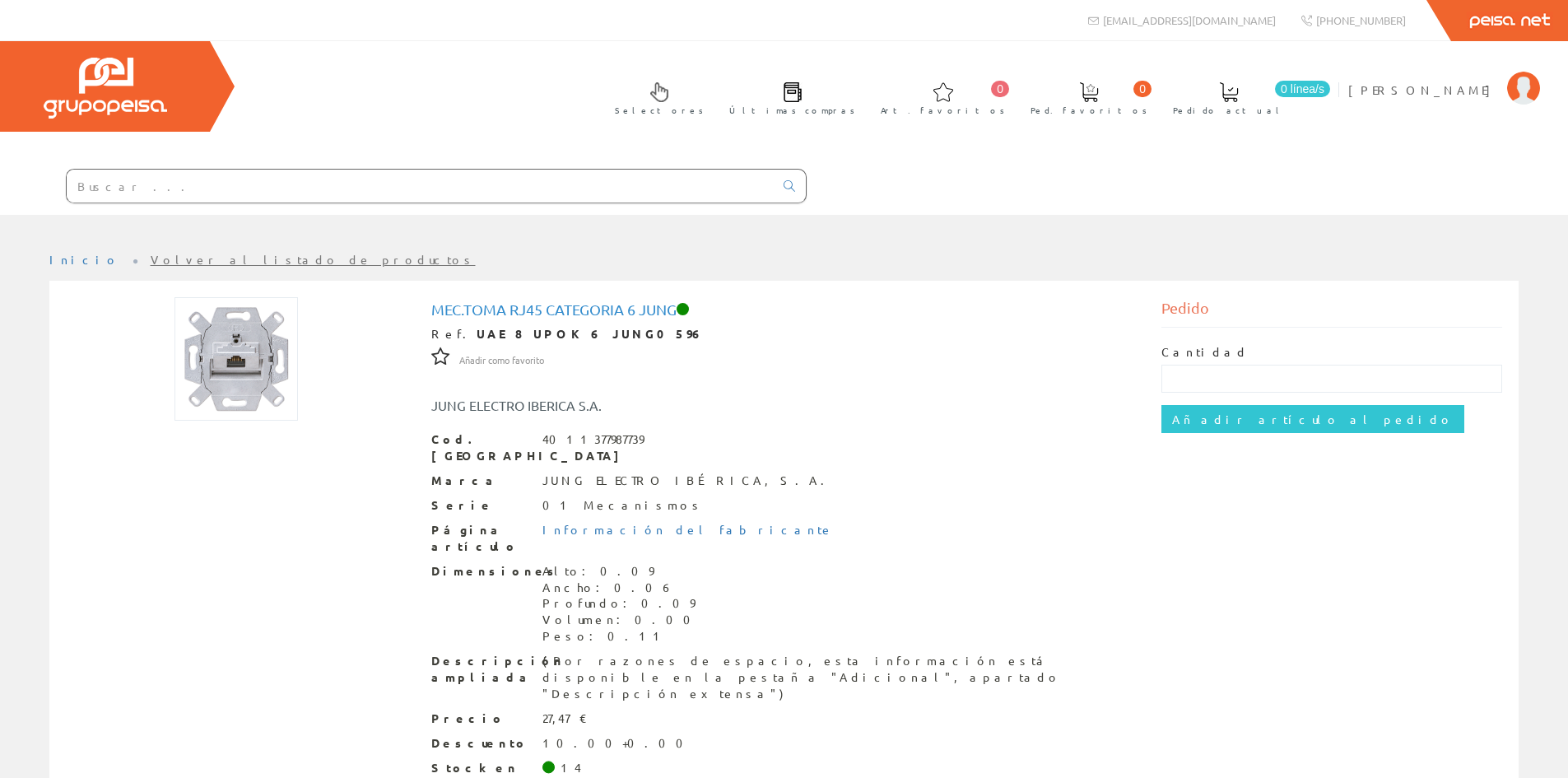
click at [174, 179] on input "text" at bounding box center [420, 186] width 707 height 33
paste input "LS19691WEWW"
type input "LS19691WEWW"
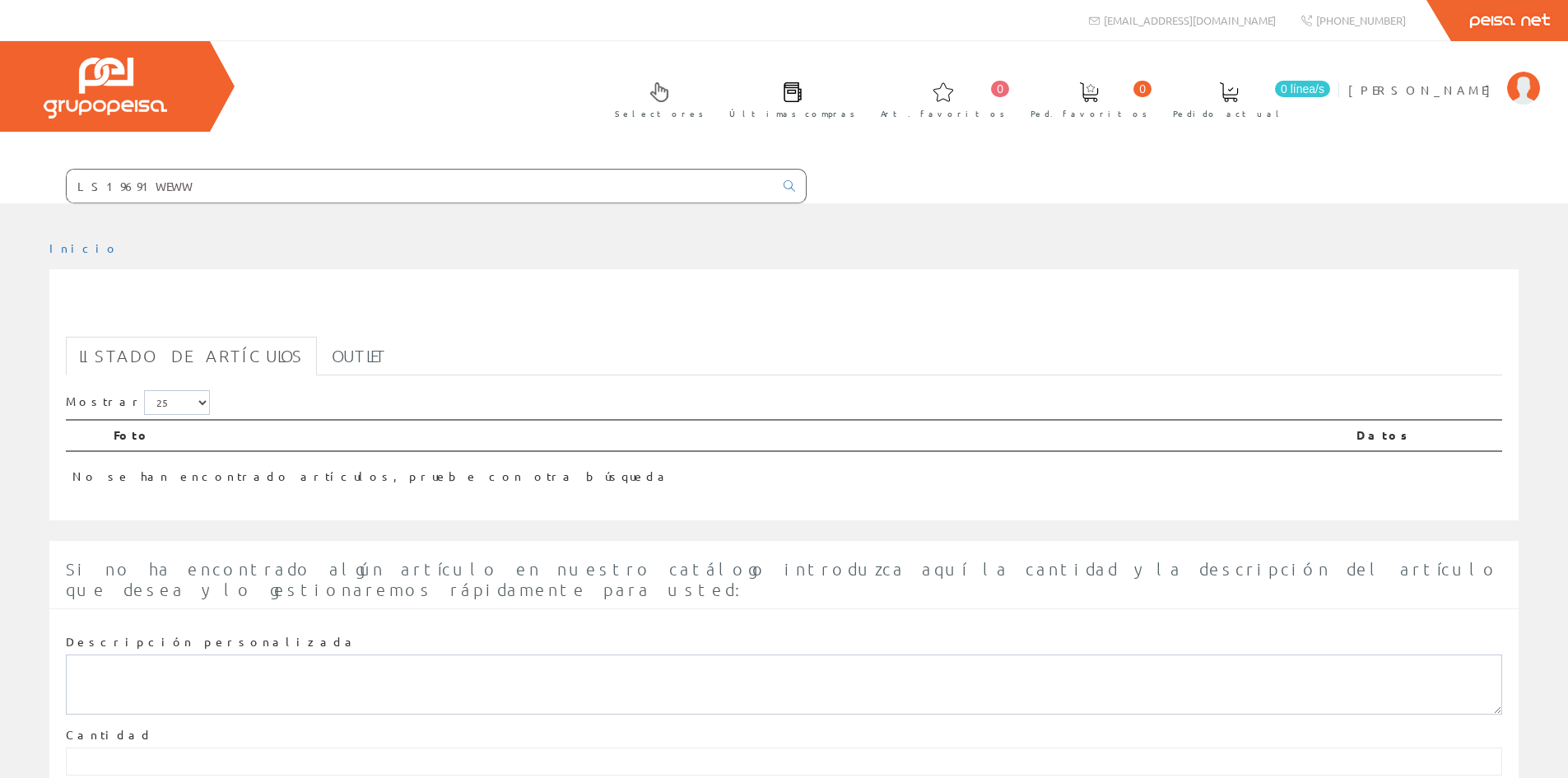
click at [165, 187] on input "LS19691WEWW" at bounding box center [420, 186] width 707 height 33
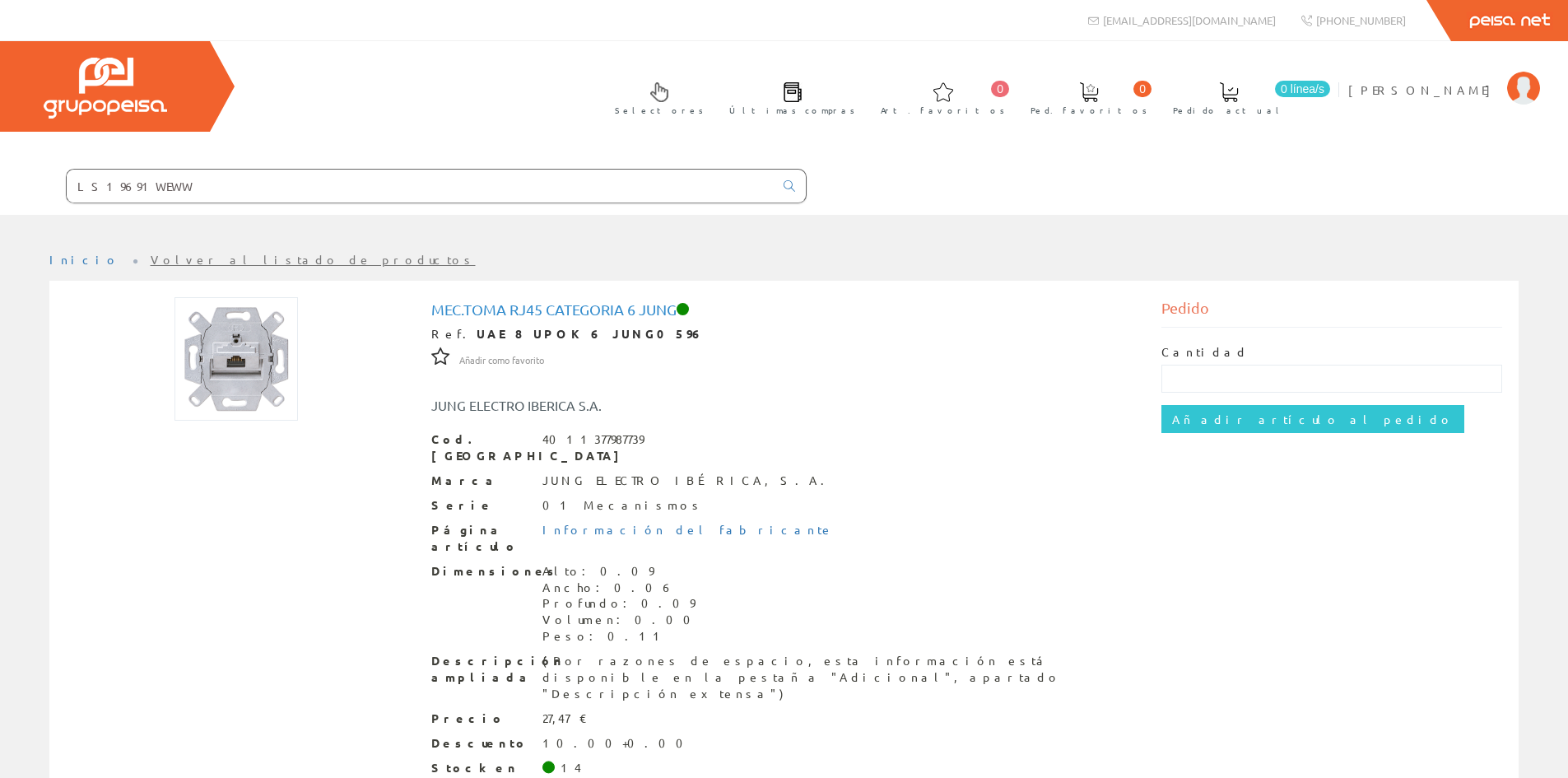
click at [185, 200] on input "LS19691WEWW" at bounding box center [420, 186] width 707 height 33
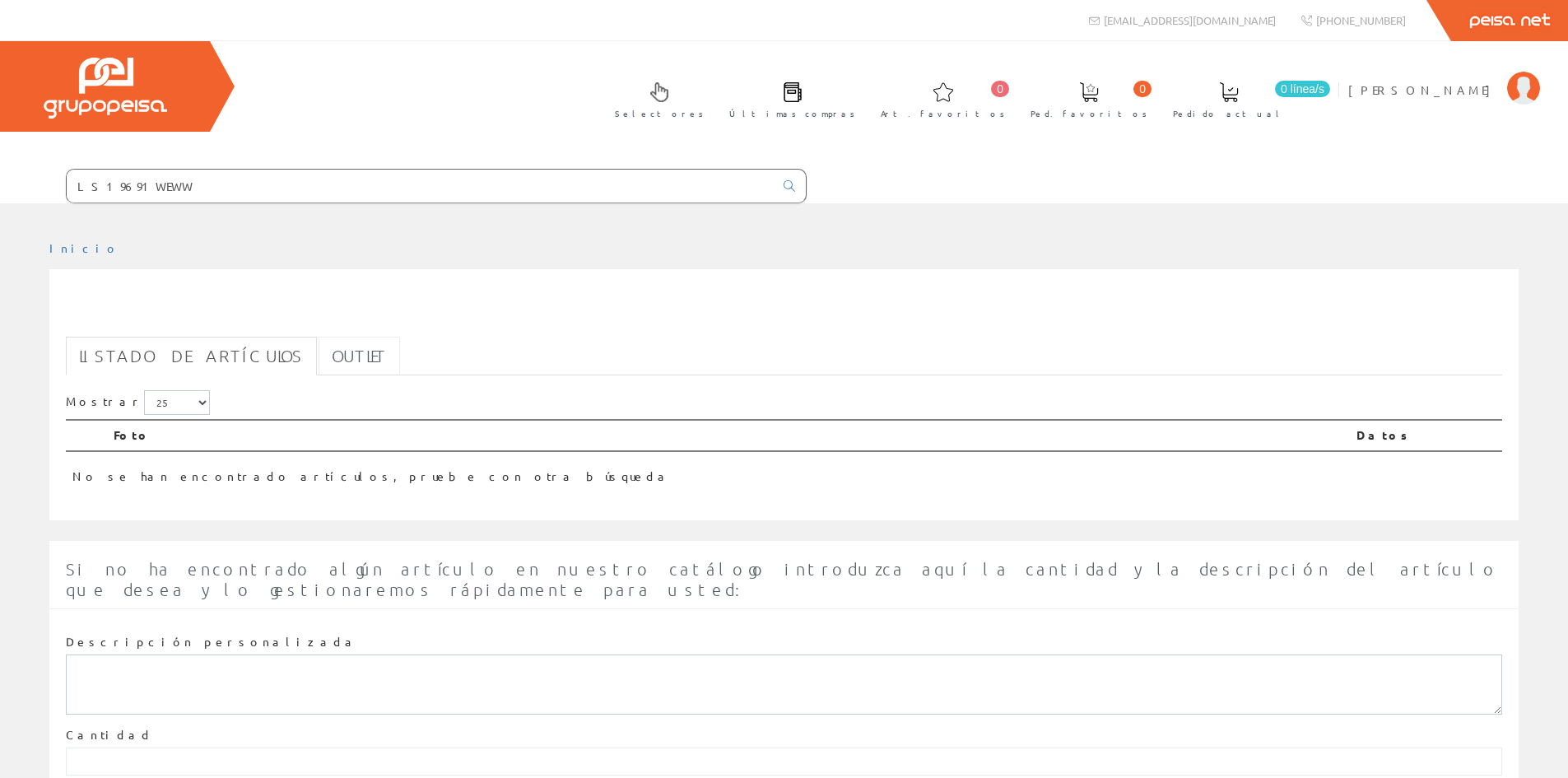
click at [332, 365] on link "Outlet" at bounding box center [358, 356] width 81 height 39
